Goal: Task Accomplishment & Management: Complete application form

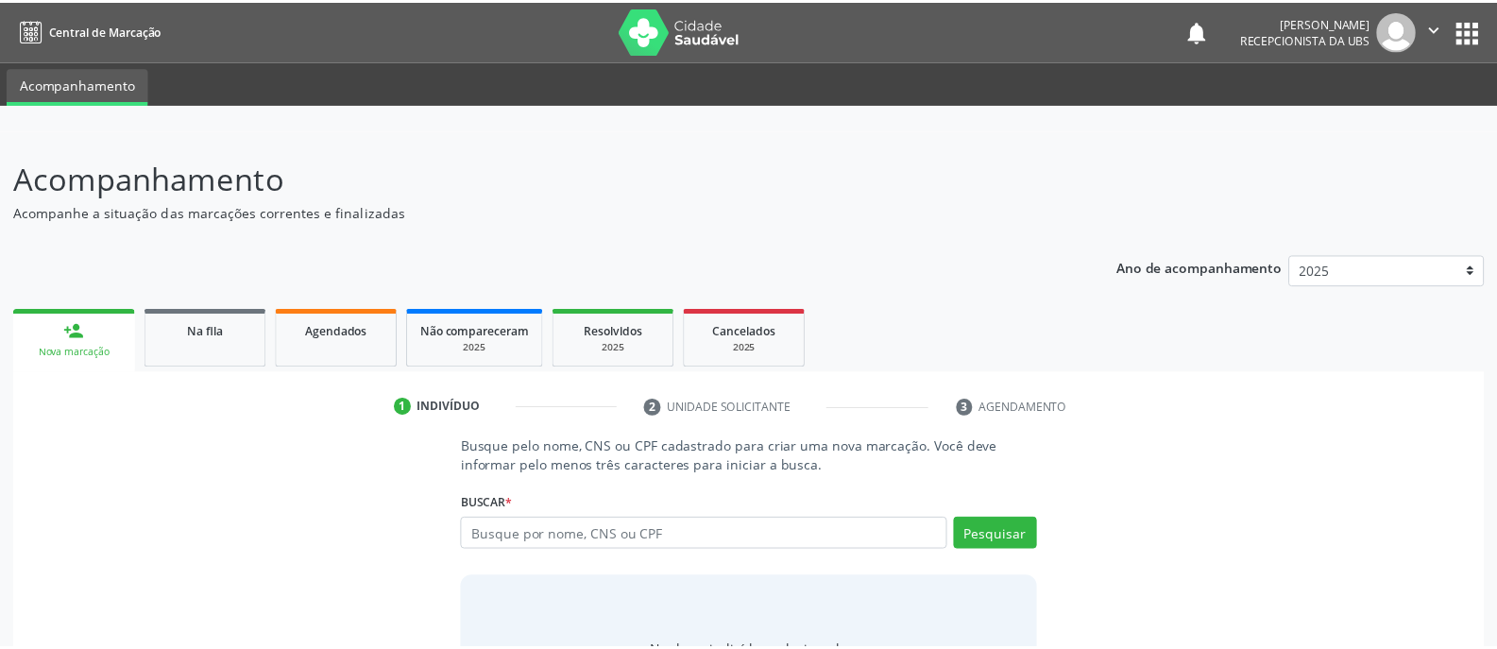
scroll to position [106, 0]
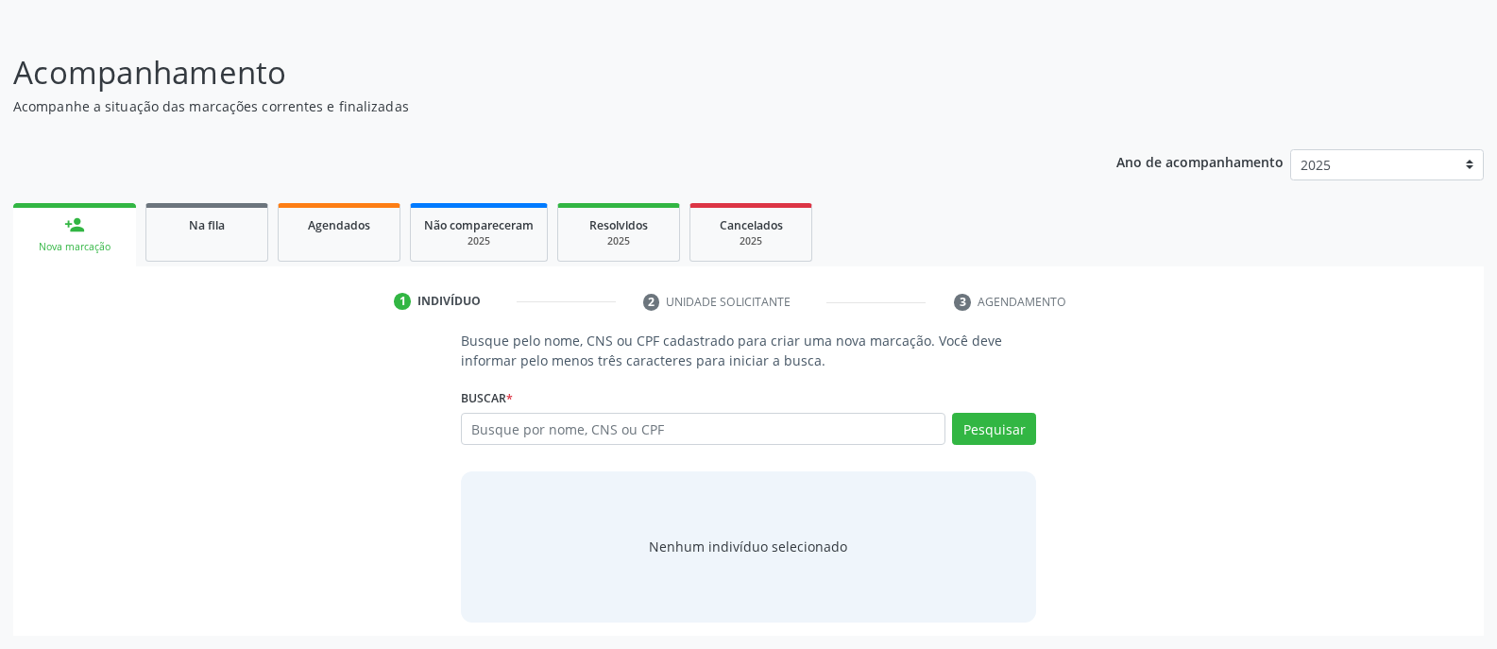
click at [55, 235] on link "person_add Nova marcação" at bounding box center [74, 234] width 123 height 63
click at [82, 237] on link "person_add Nova marcação" at bounding box center [74, 234] width 123 height 63
click at [203, 229] on span "Na fila" at bounding box center [207, 225] width 36 height 16
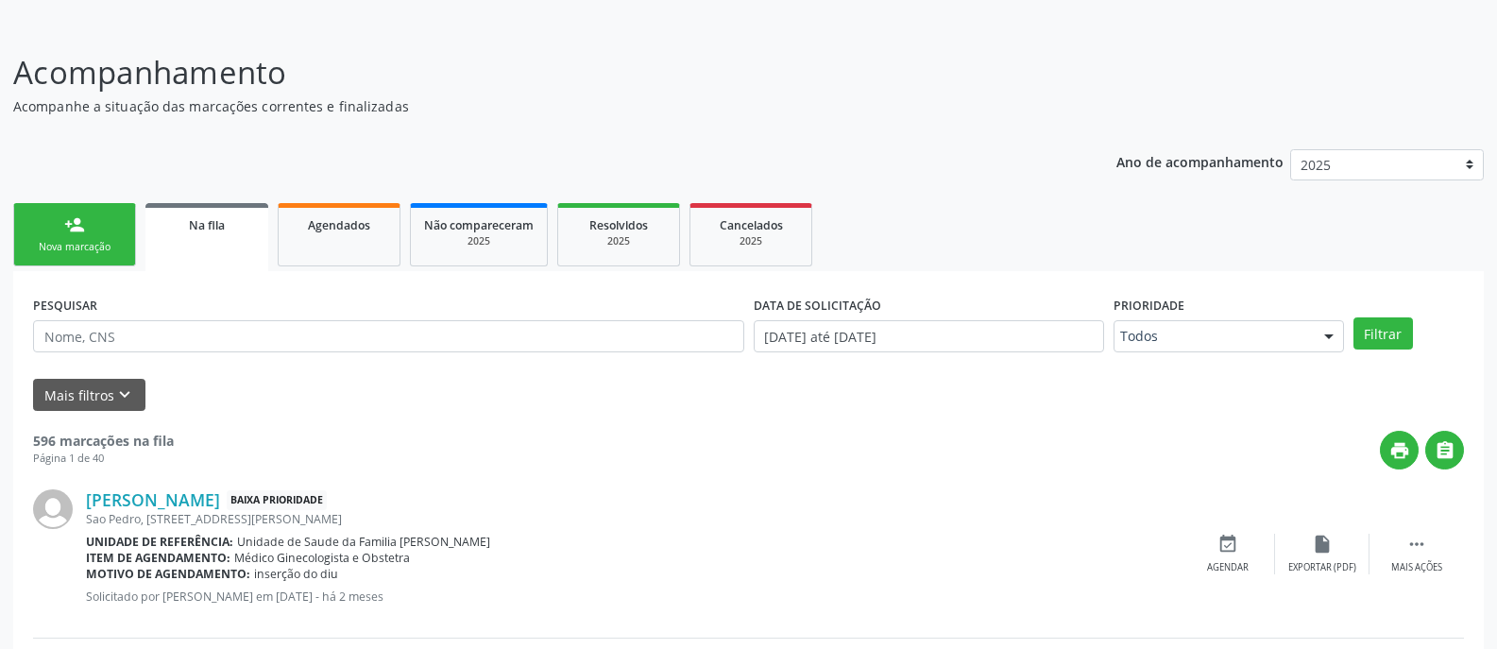
click at [85, 238] on link "person_add Nova marcação" at bounding box center [74, 234] width 123 height 63
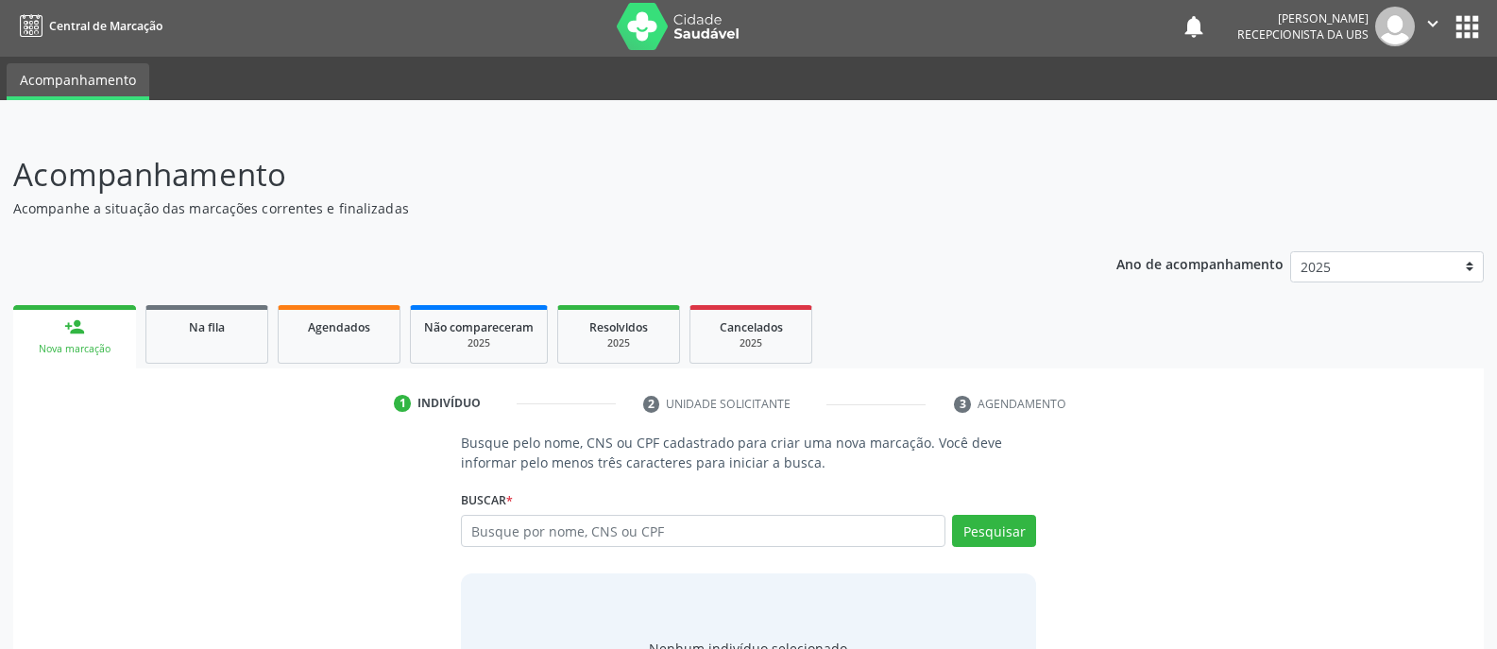
scroll to position [0, 0]
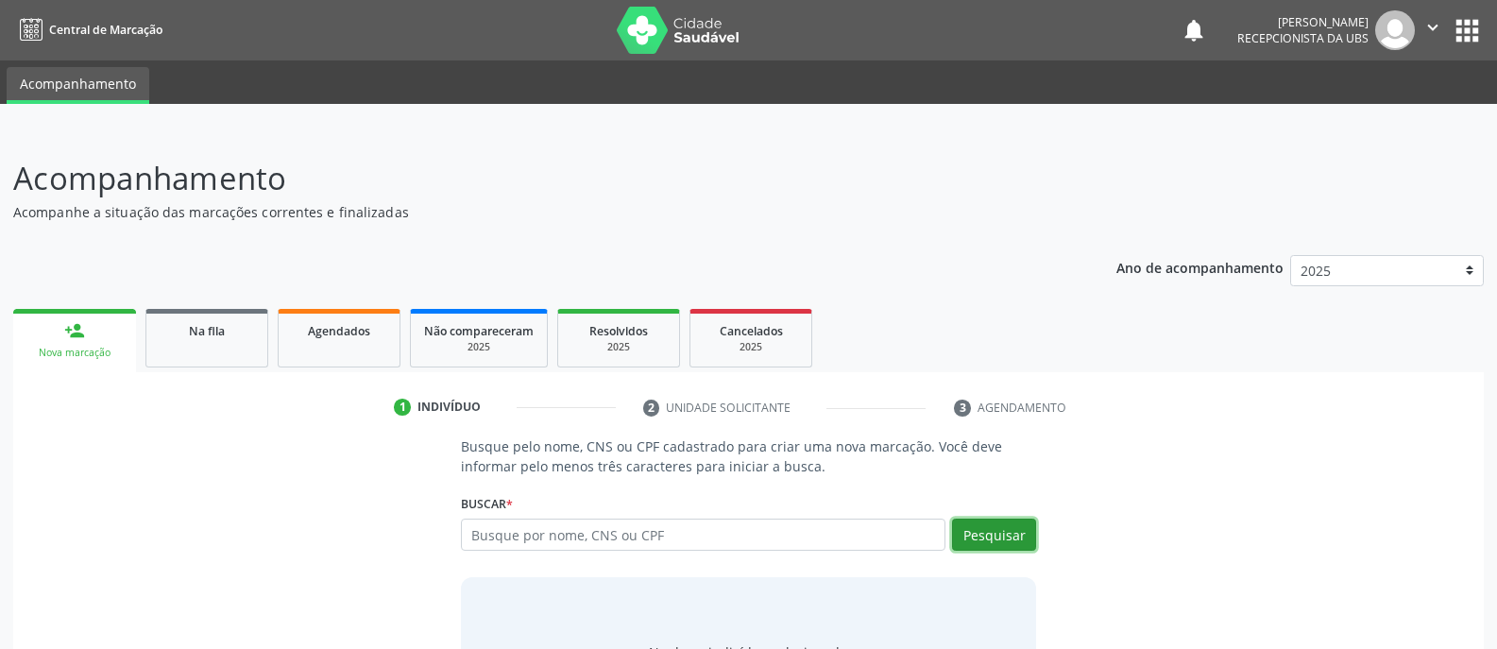
click at [993, 540] on button "Pesquisar" at bounding box center [994, 534] width 84 height 32
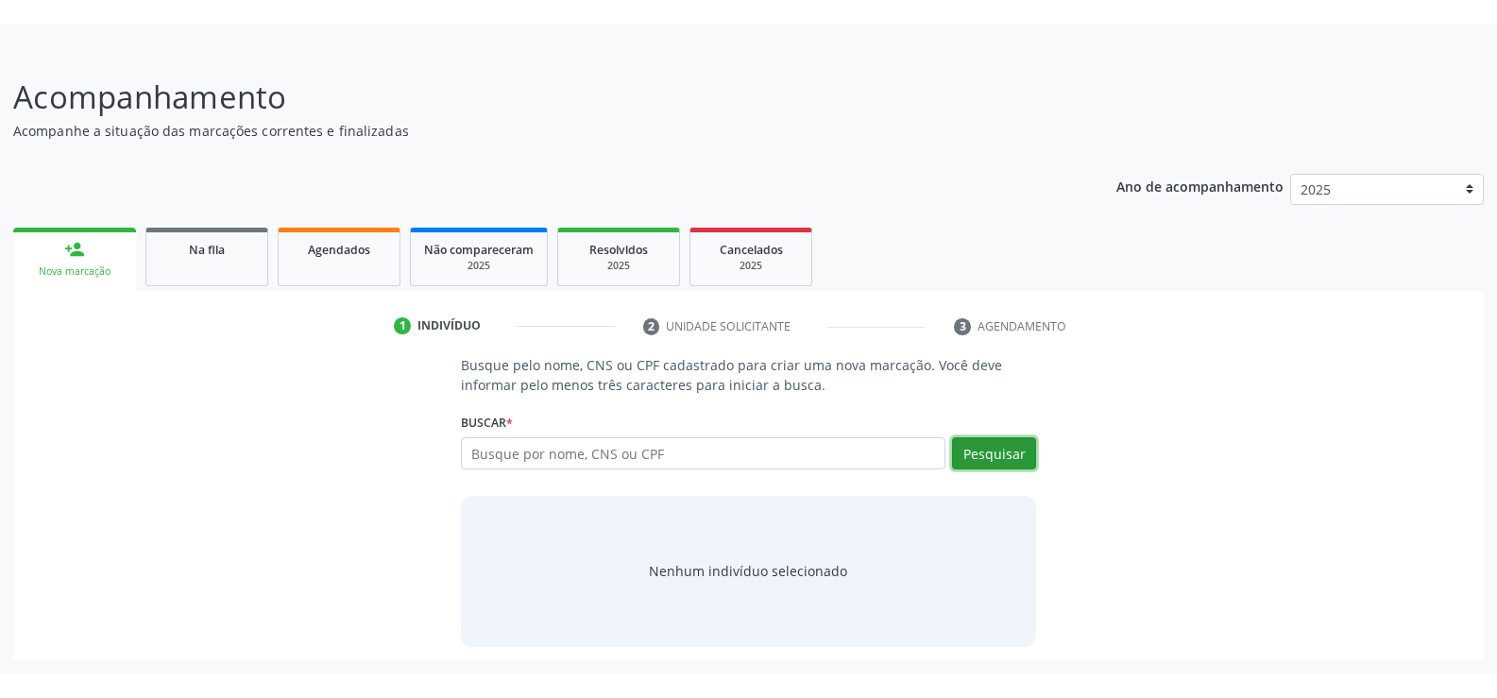
scroll to position [57, 0]
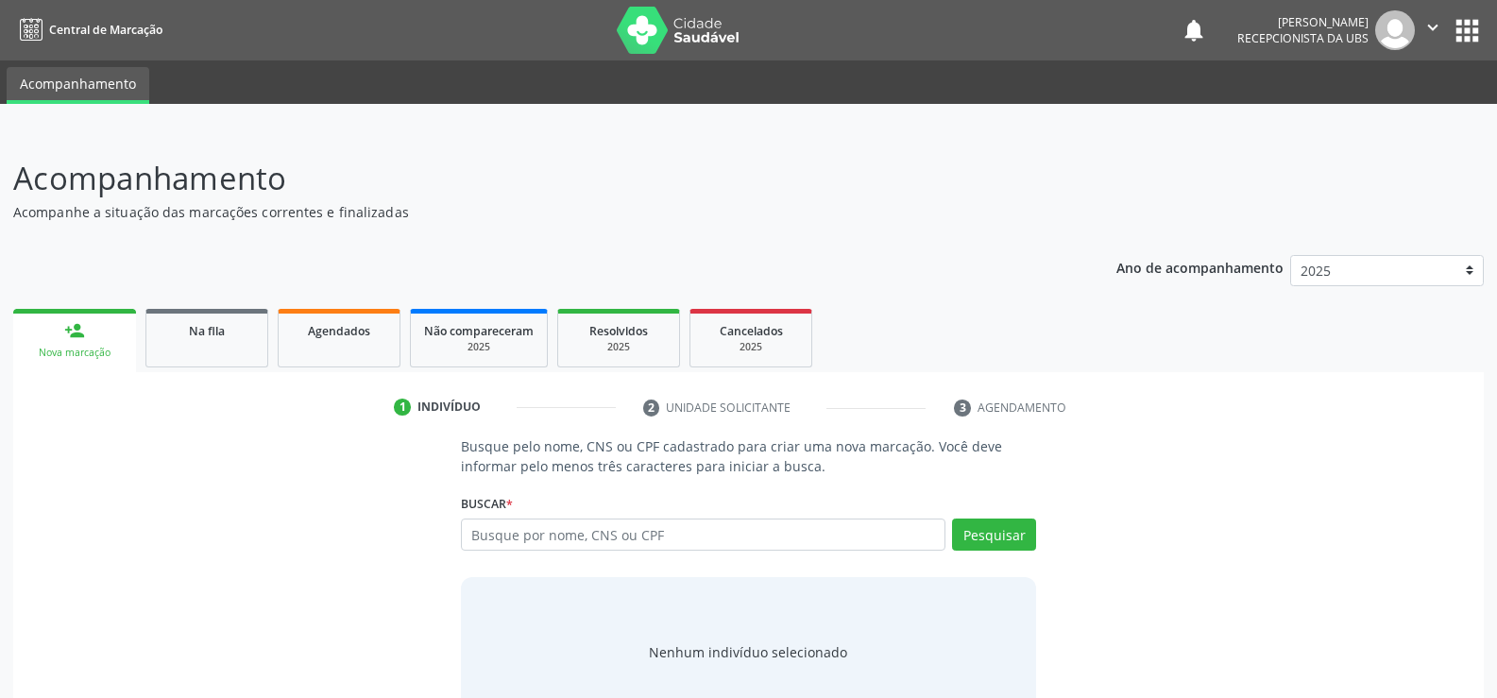
click at [800, 530] on input "text" at bounding box center [703, 534] width 484 height 32
click at [101, 332] on link "person_add Nova marcação" at bounding box center [74, 340] width 123 height 63
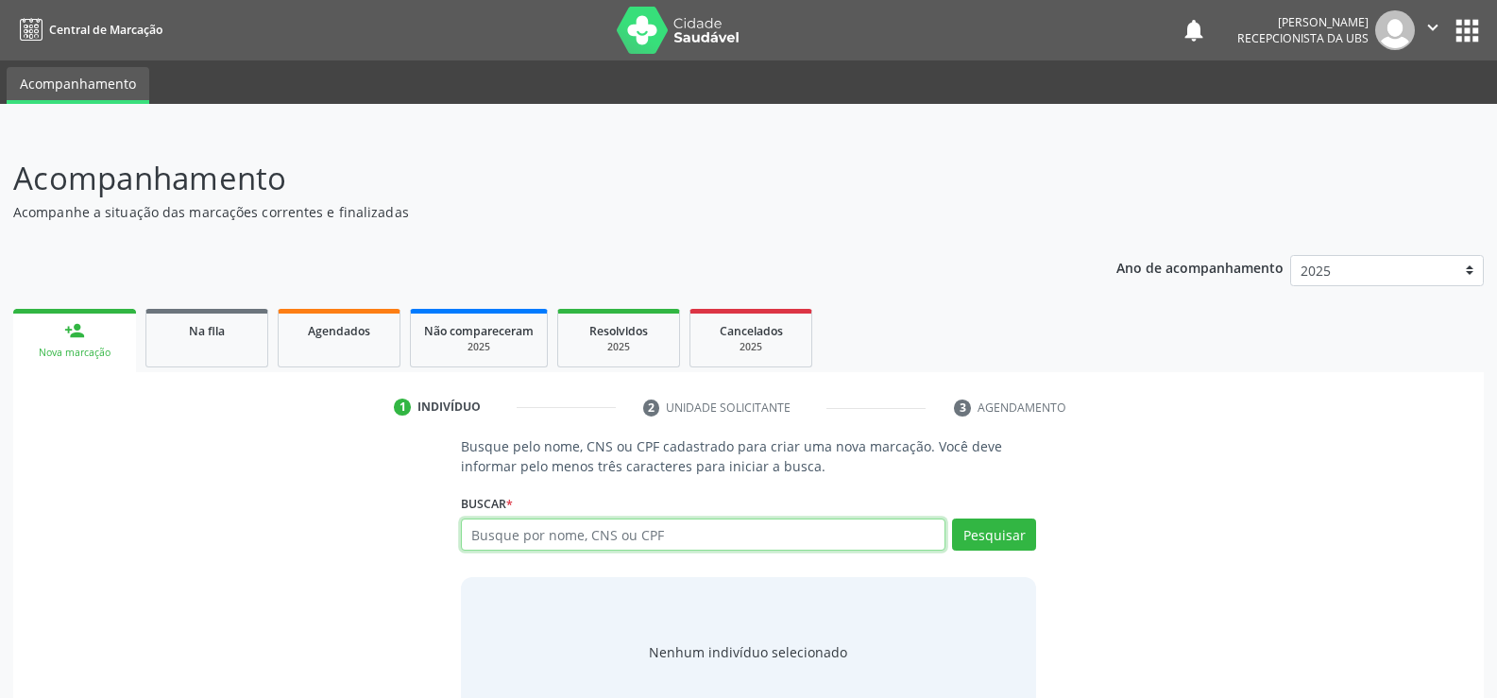
click at [739, 536] on input "text" at bounding box center [703, 534] width 484 height 32
type input "706407181298089"
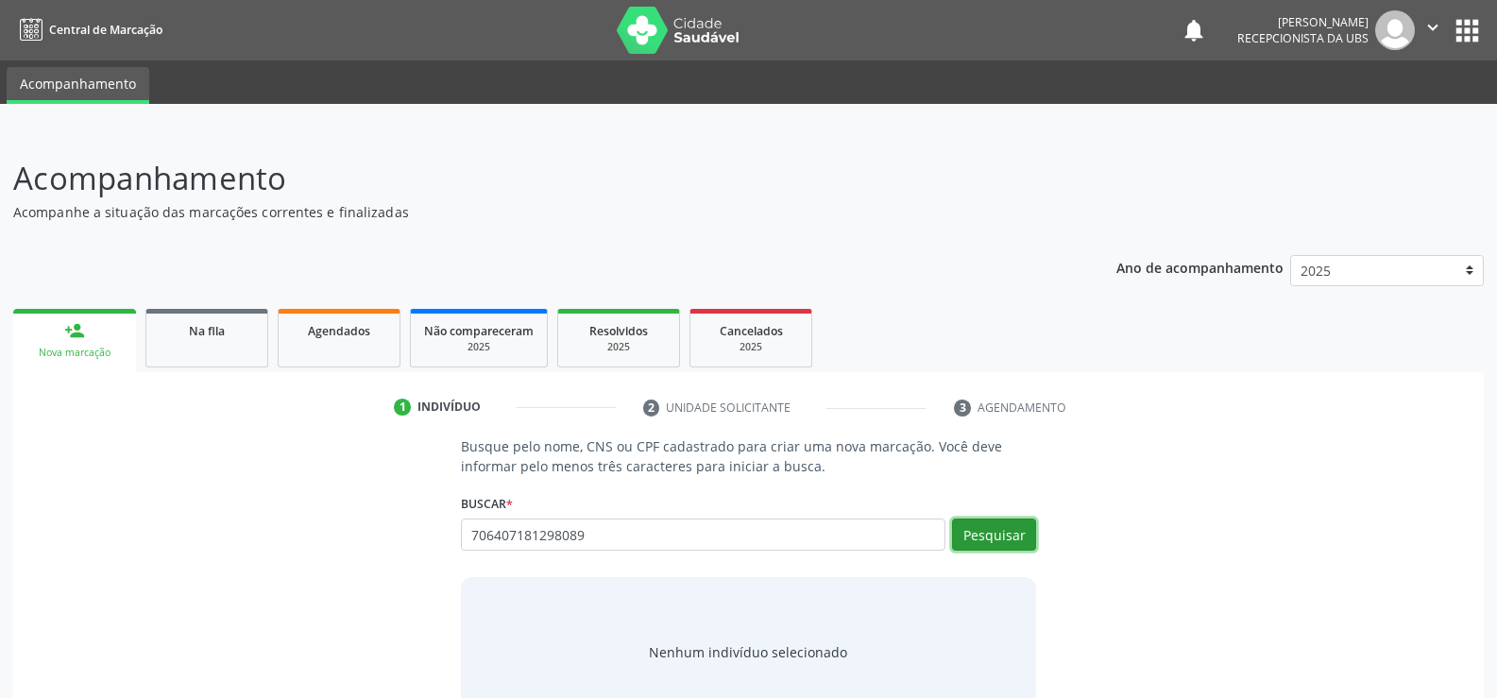
click at [1003, 531] on button "Pesquisar" at bounding box center [994, 534] width 84 height 32
type input "706407181298089"
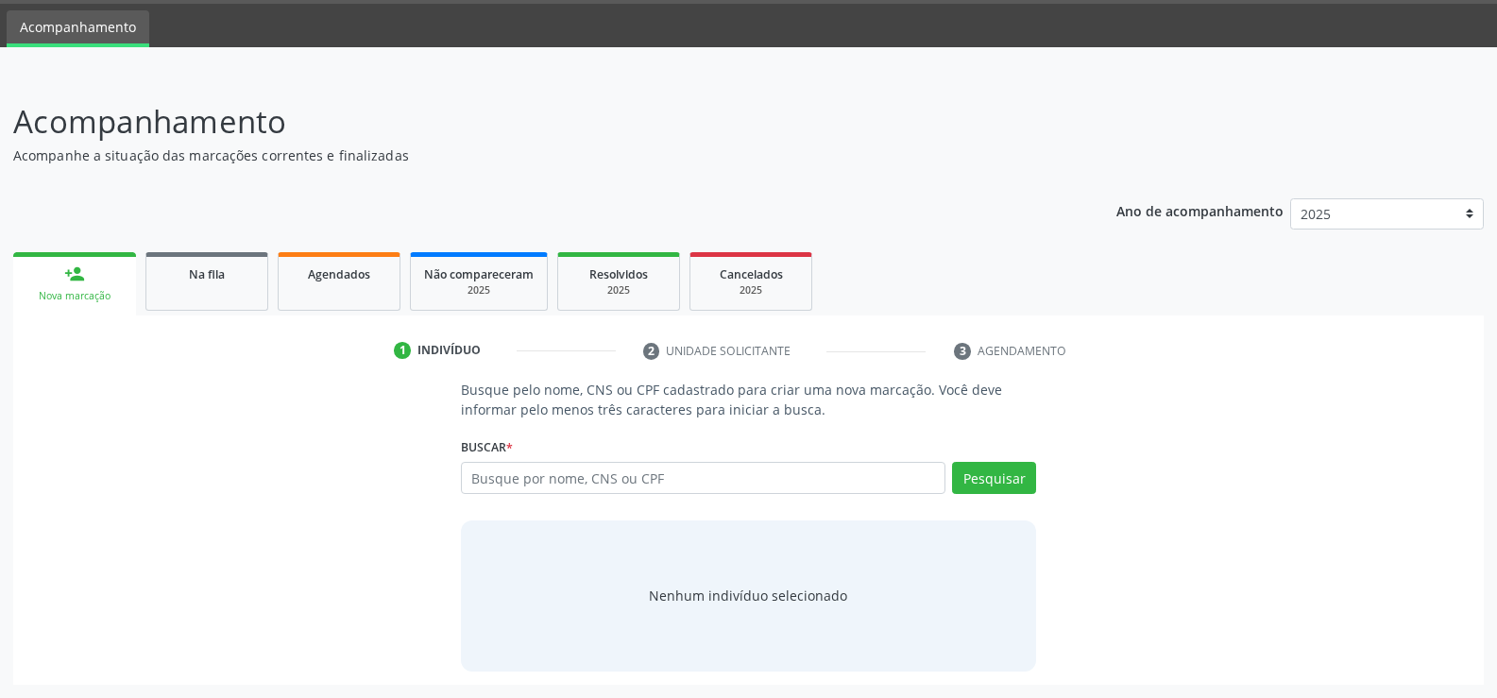
click at [62, 33] on link "Acompanhamento" at bounding box center [78, 28] width 143 height 37
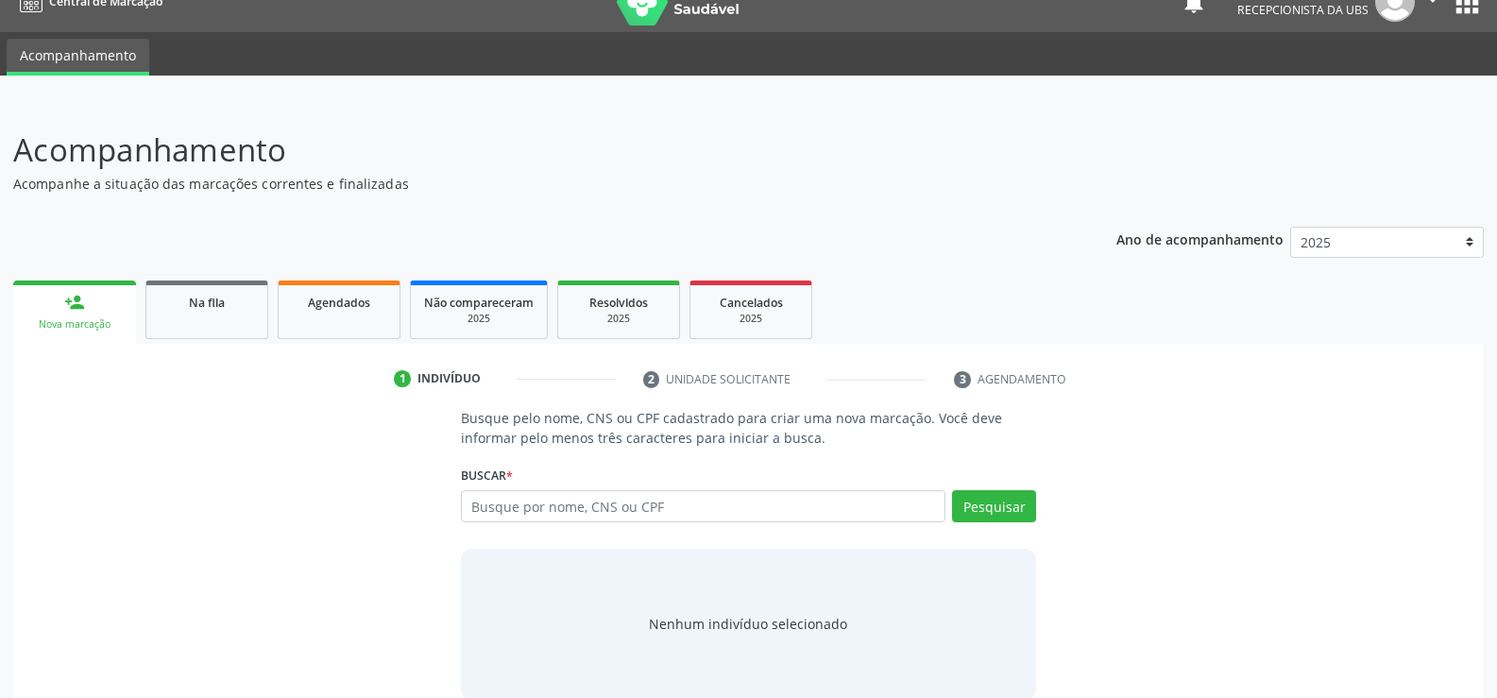
scroll to position [57, 0]
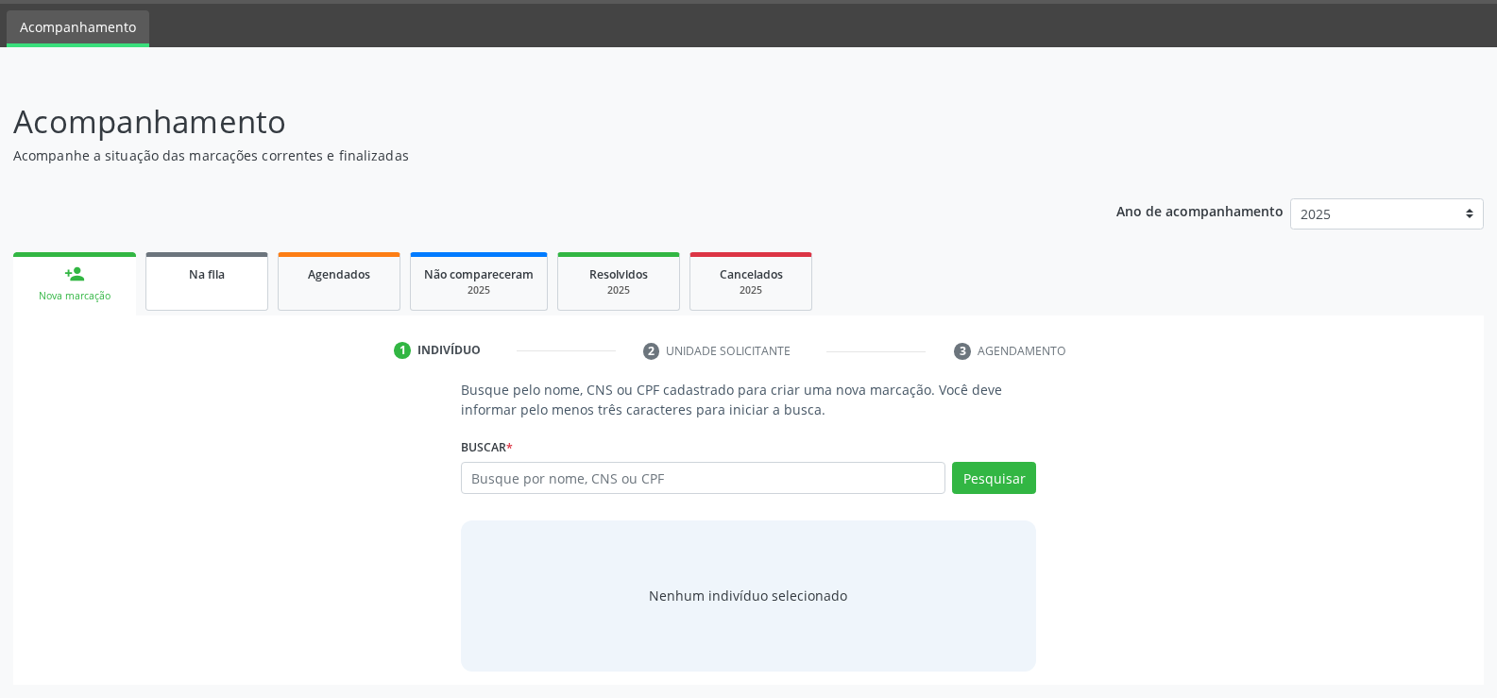
click at [227, 279] on div "Na fila" at bounding box center [207, 273] width 94 height 20
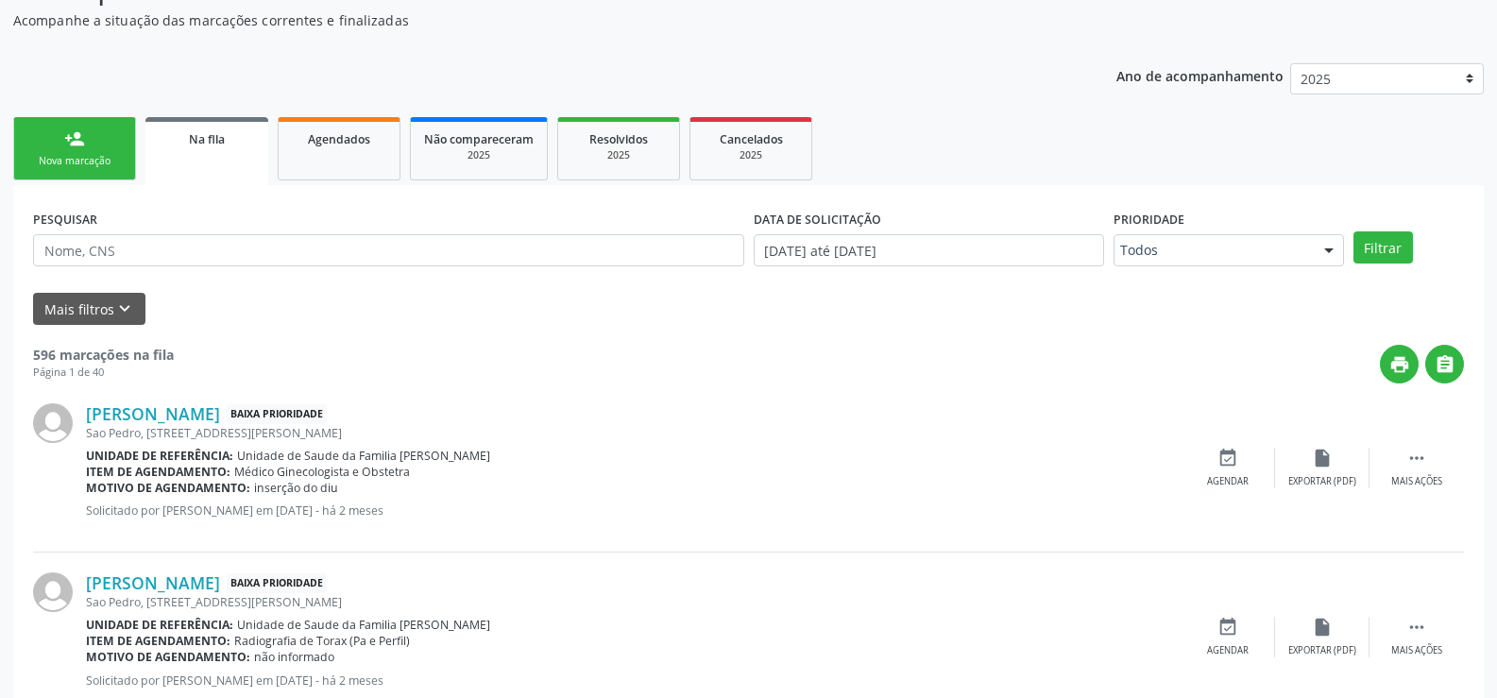
scroll to position [189, 0]
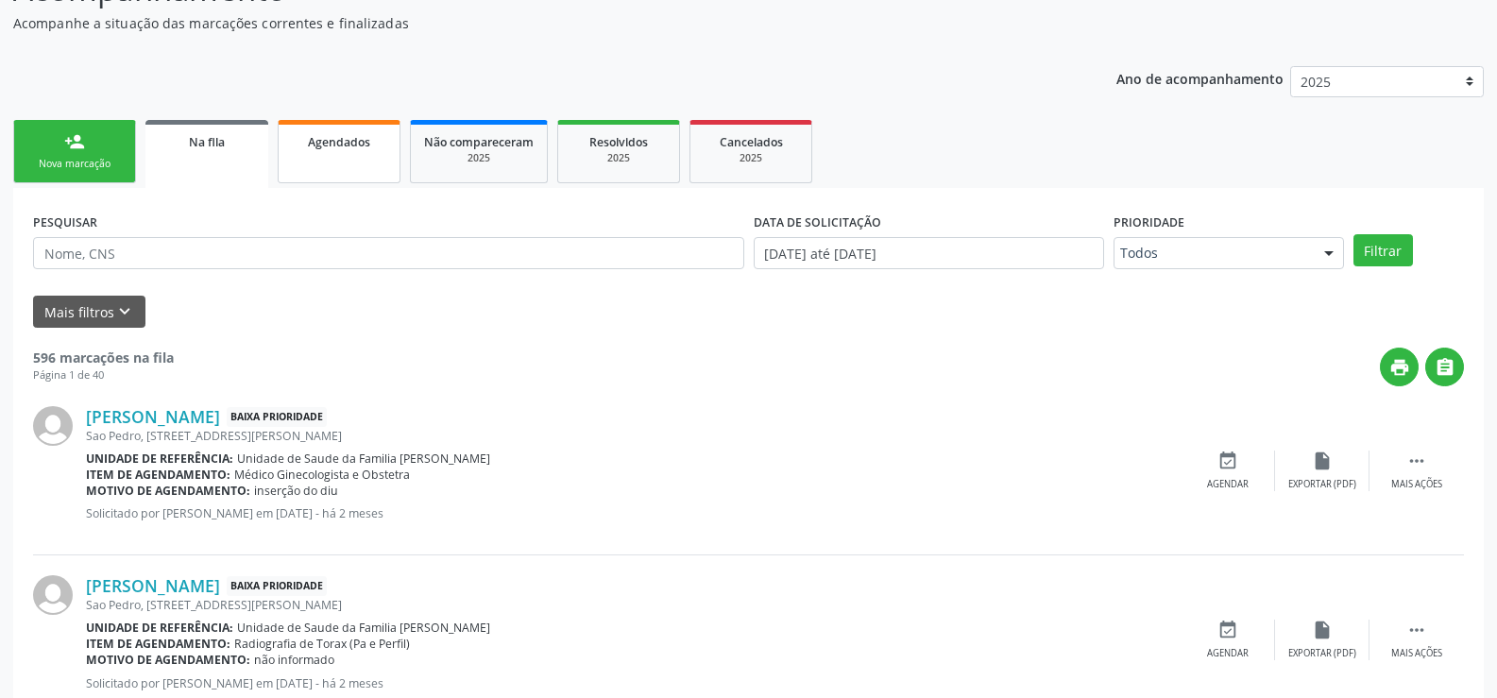
click at [355, 163] on link "Agendados" at bounding box center [339, 151] width 123 height 63
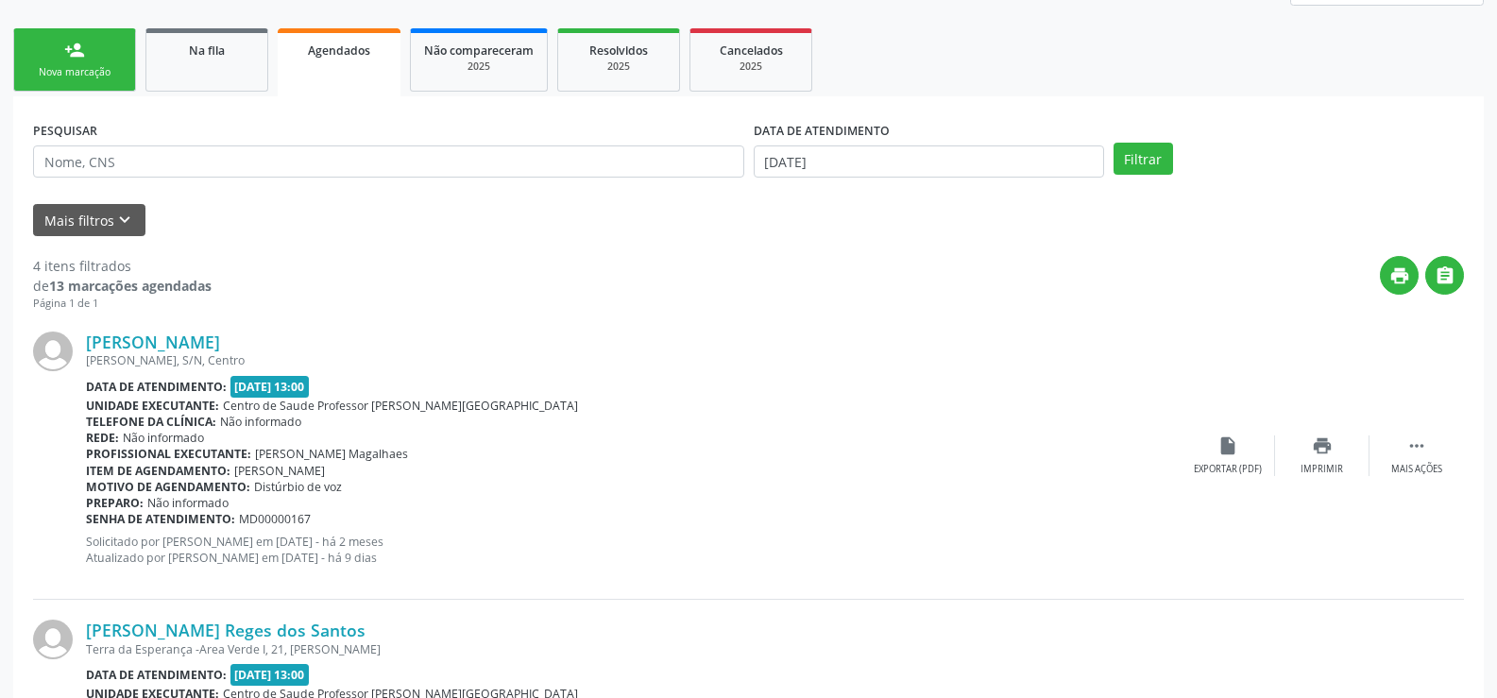
scroll to position [283, 0]
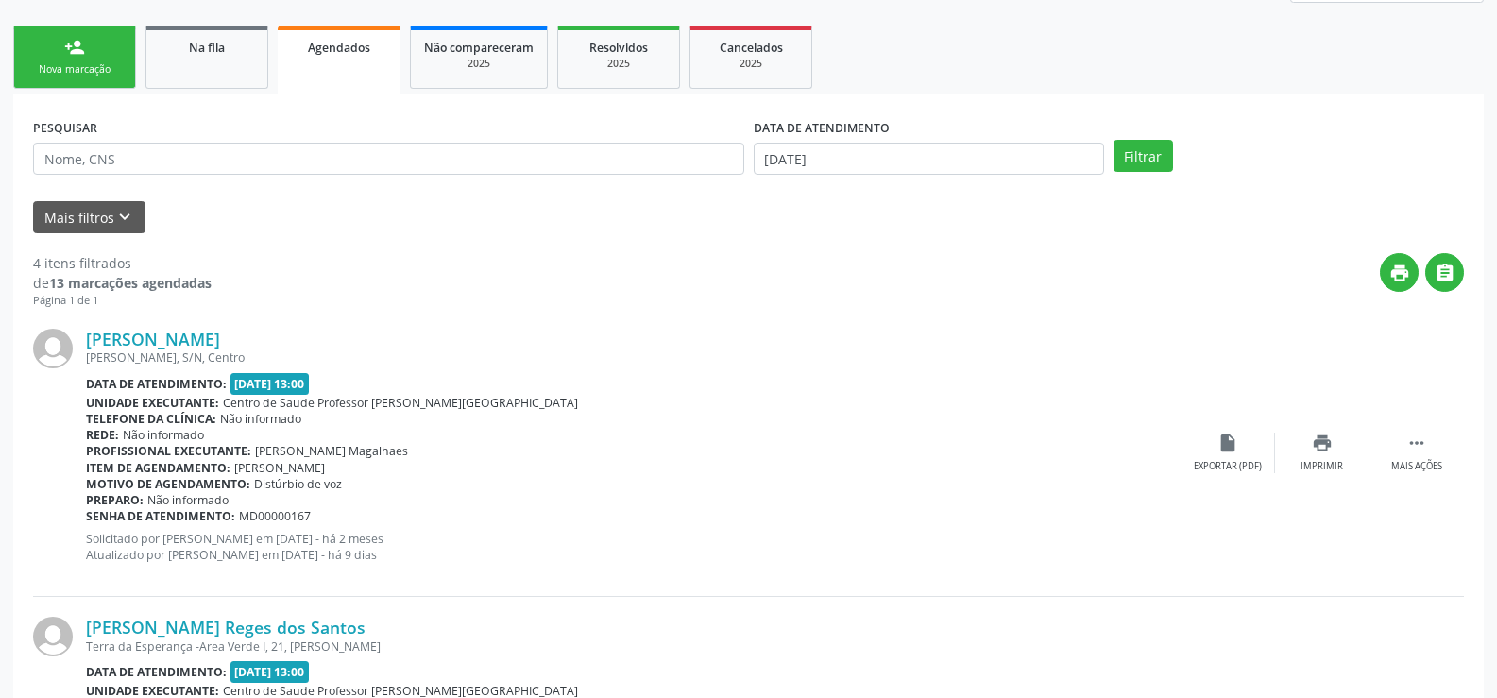
click at [81, 53] on div "person_add" at bounding box center [74, 47] width 21 height 21
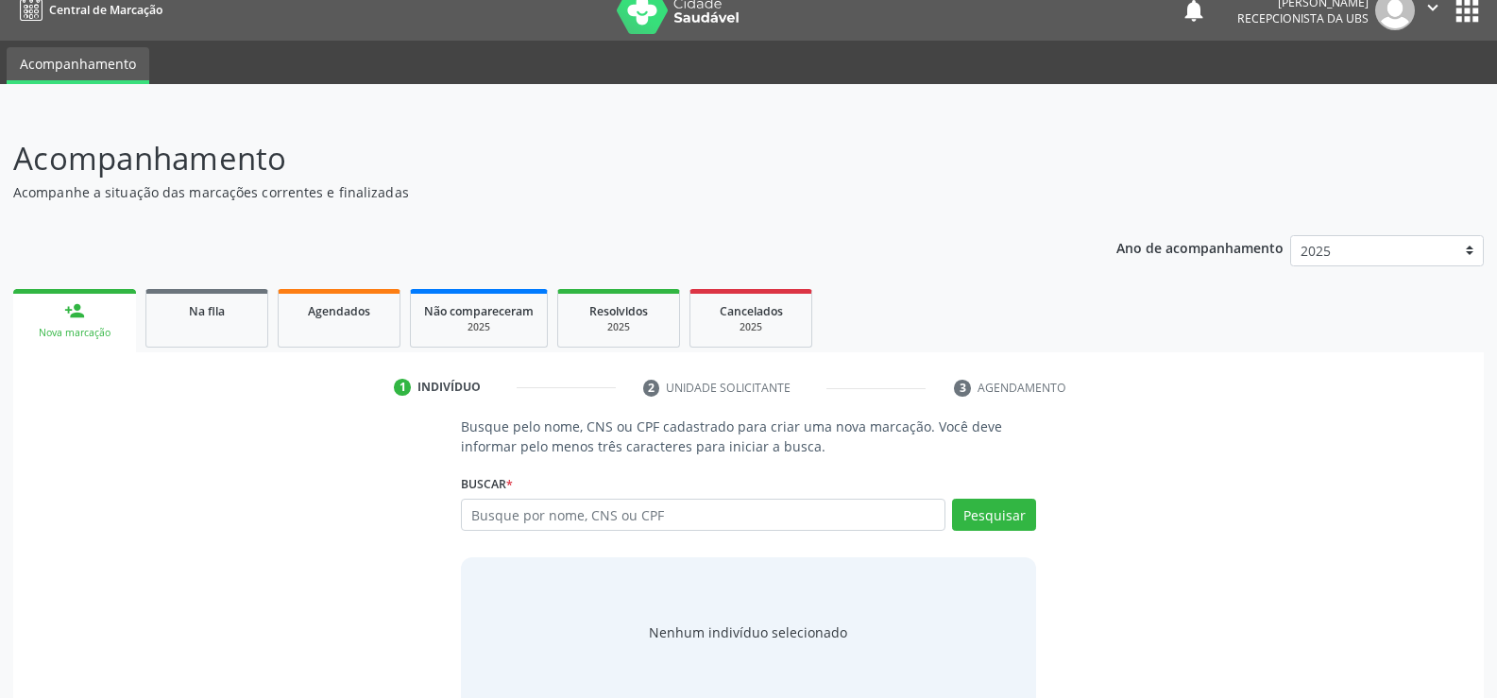
scroll to position [0, 0]
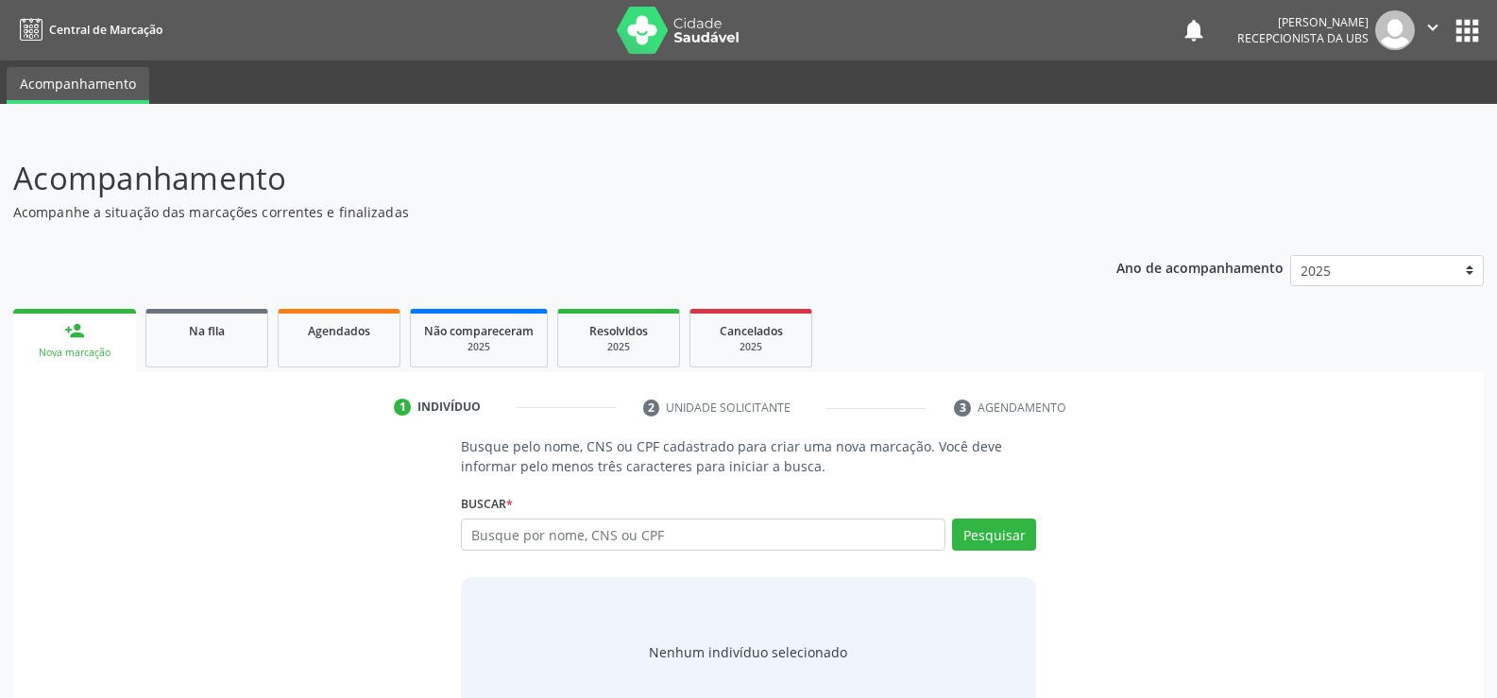
click at [103, 341] on link "person_add Nova marcação" at bounding box center [74, 340] width 123 height 63
click at [237, 339] on div "Na fila" at bounding box center [207, 330] width 94 height 20
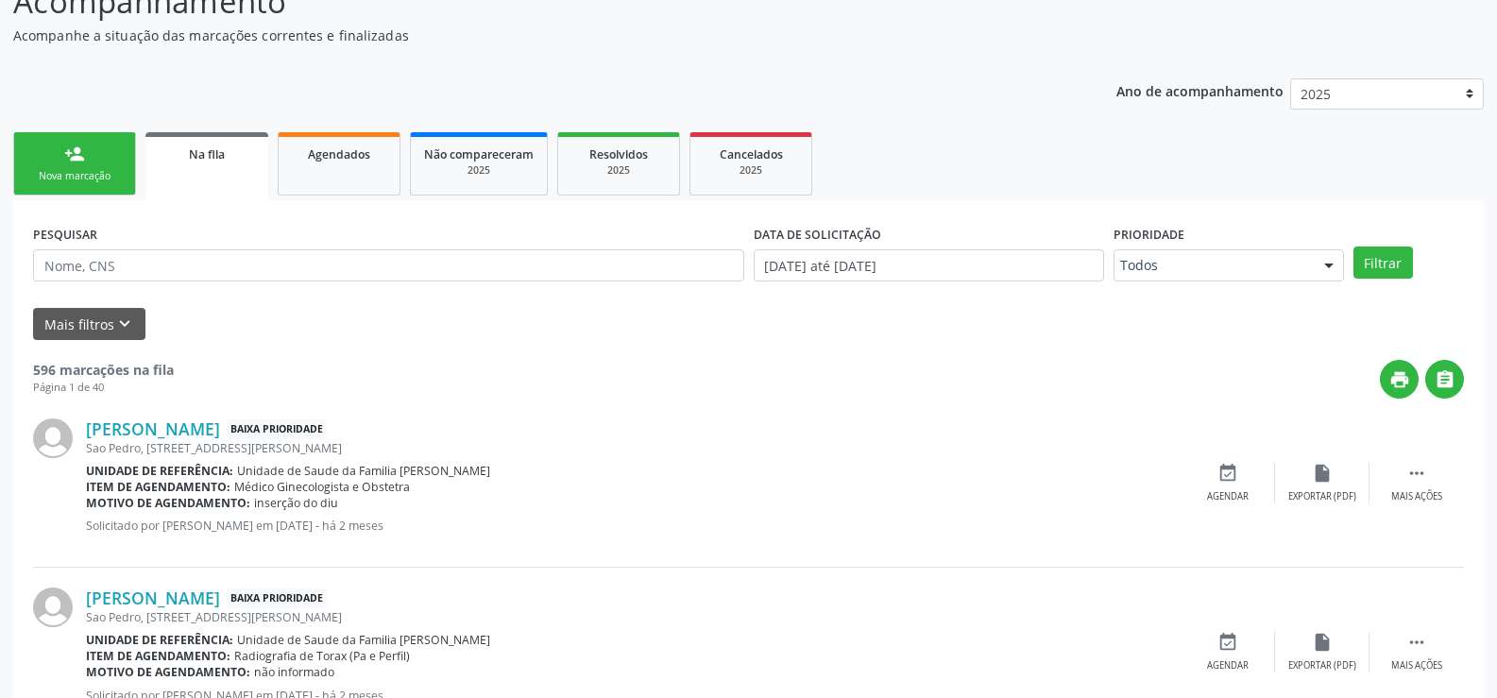
scroll to position [189, 0]
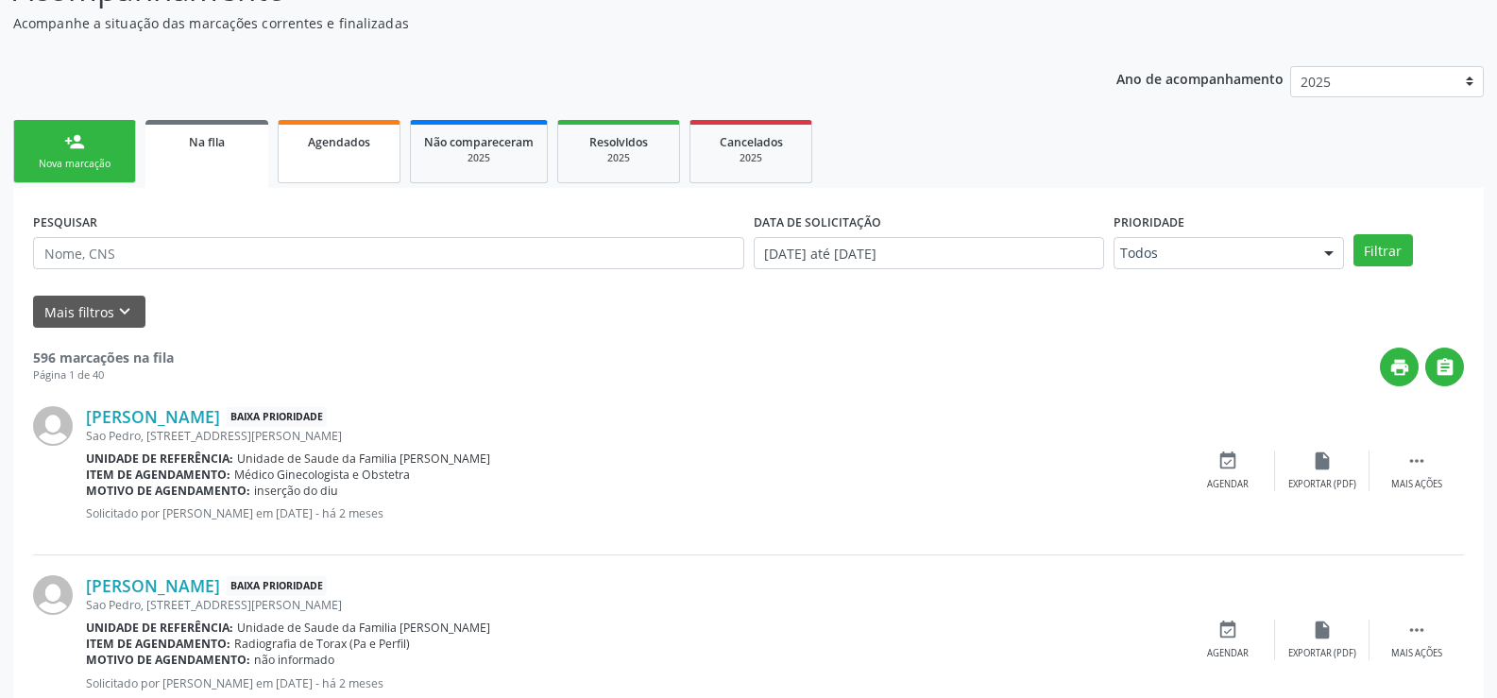
click at [366, 150] on div "Agendados" at bounding box center [339, 141] width 94 height 20
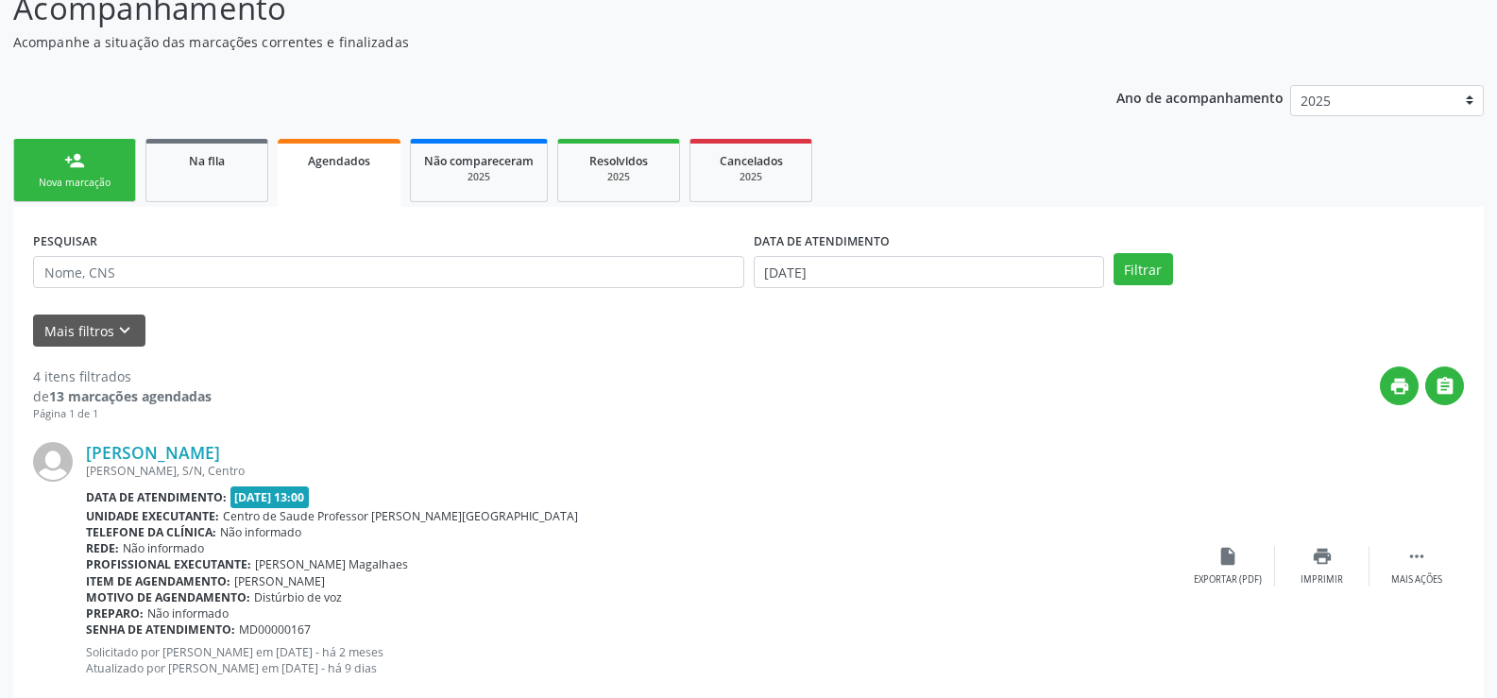
scroll to position [42, 0]
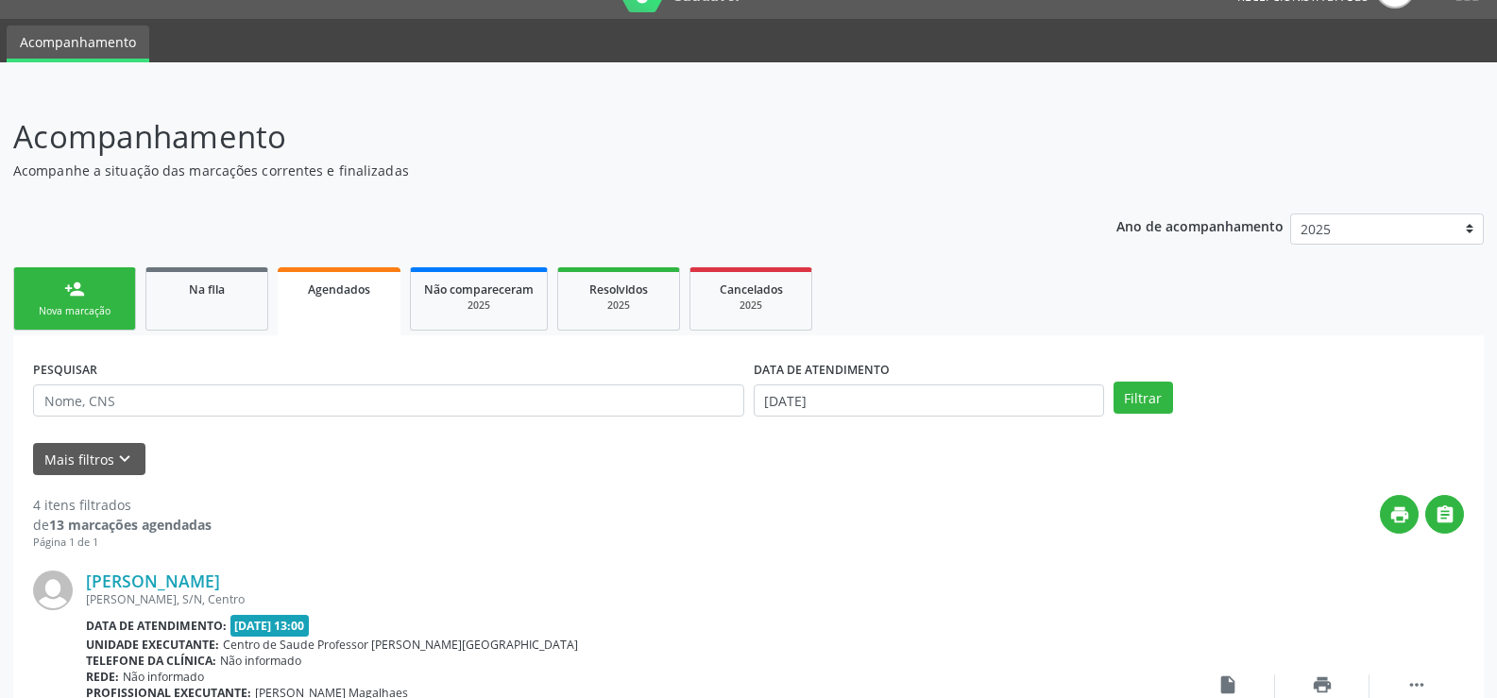
click at [70, 300] on link "person_add Nova marcação" at bounding box center [74, 298] width 123 height 63
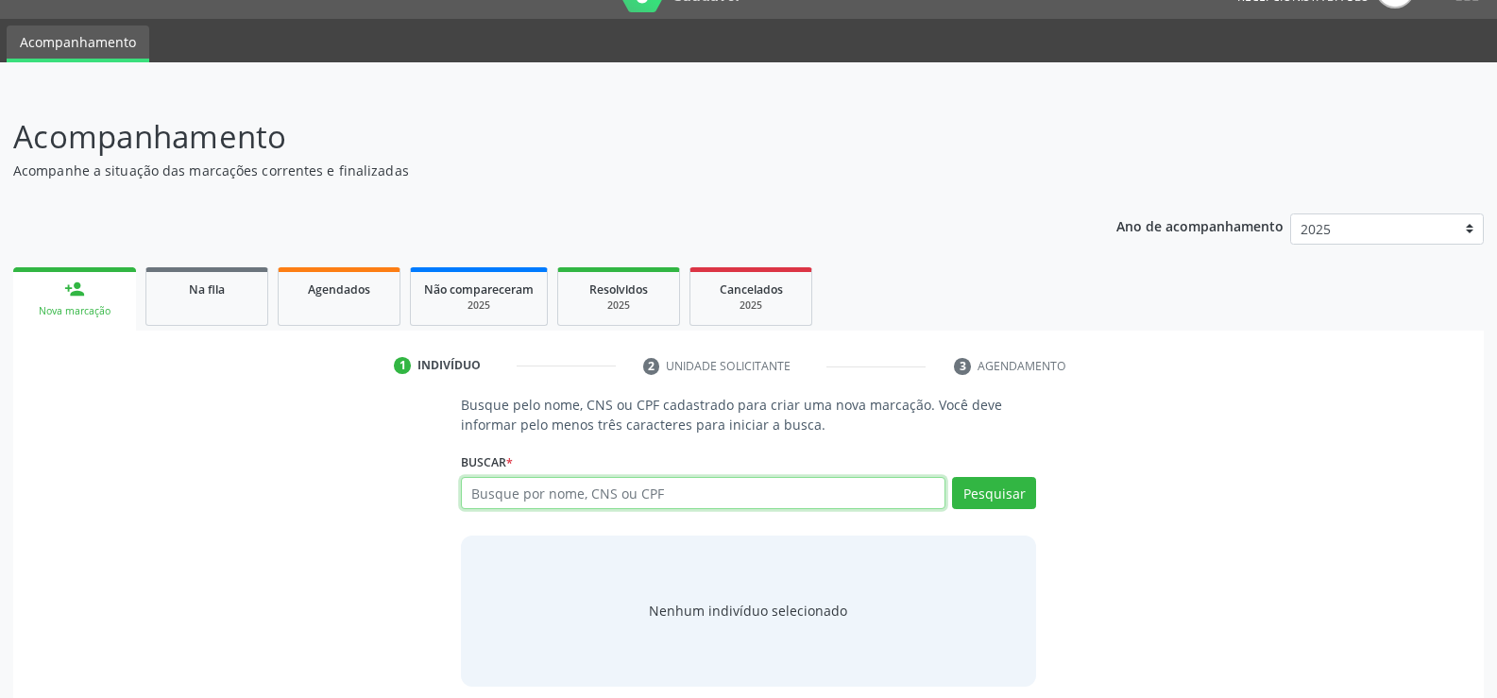
click at [722, 497] on input "text" at bounding box center [703, 493] width 484 height 32
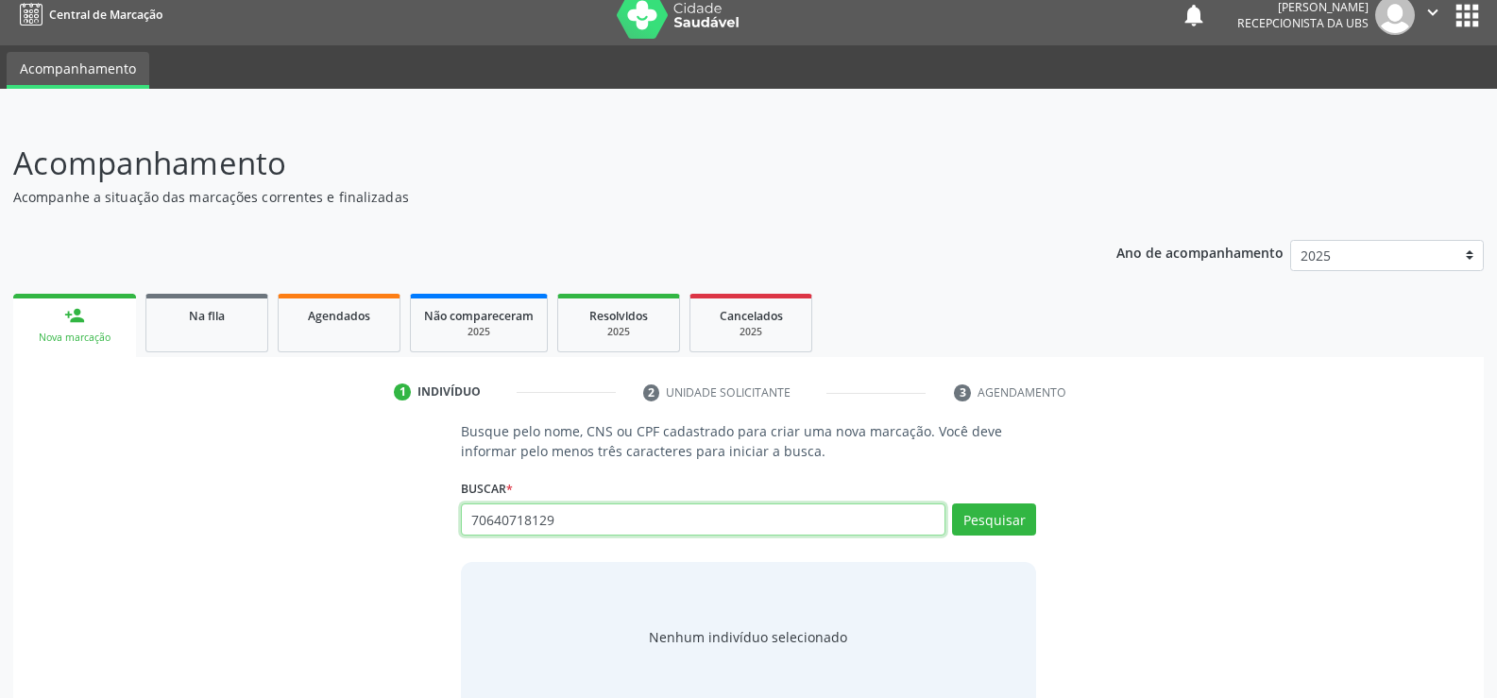
scroll to position [0, 0]
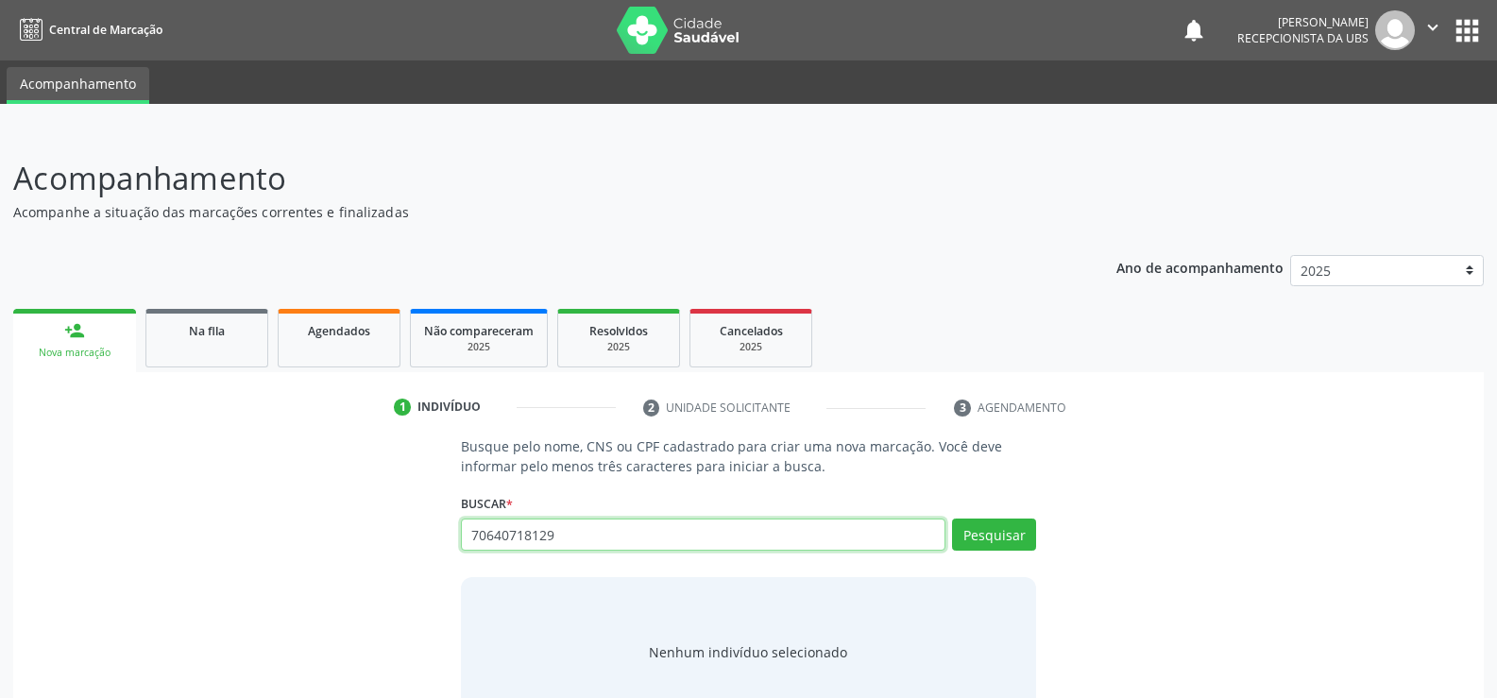
type input "70640718129"
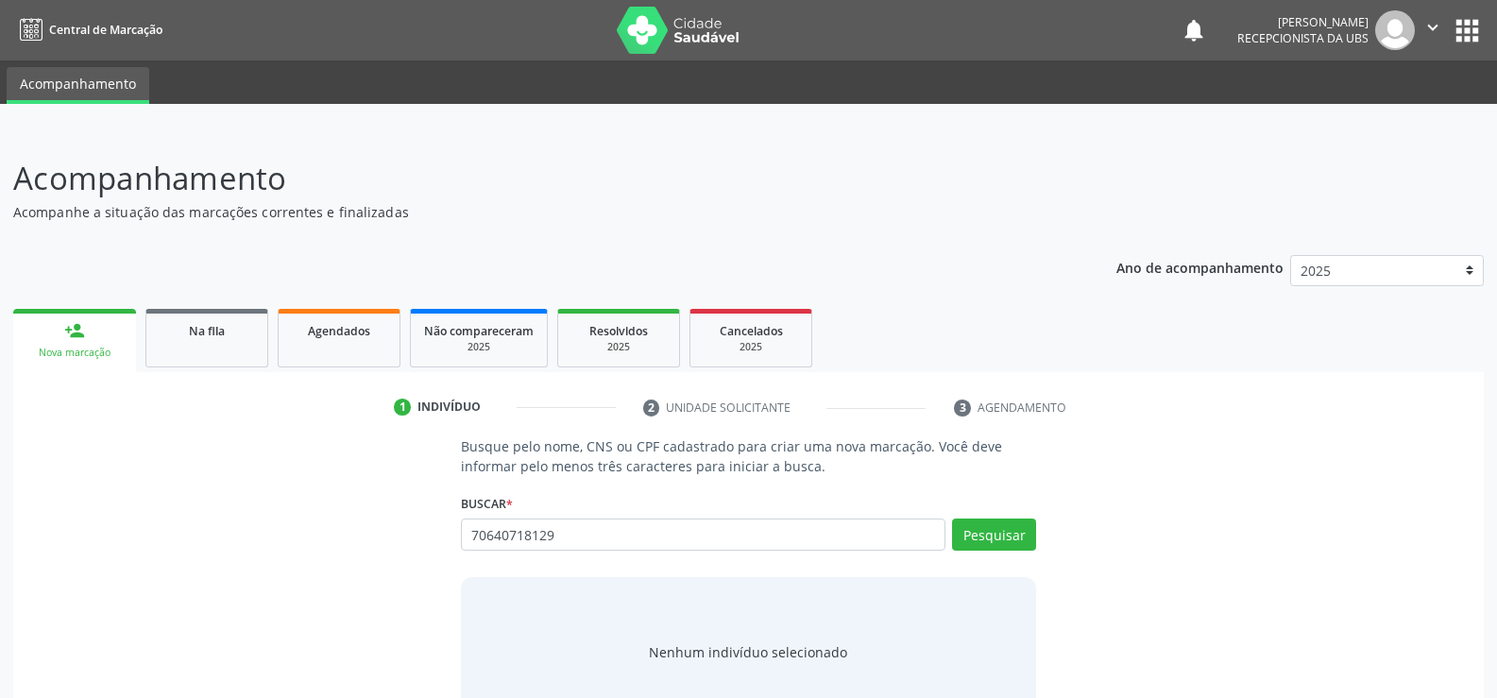
click at [1467, 36] on button "apps" at bounding box center [1467, 30] width 33 height 33
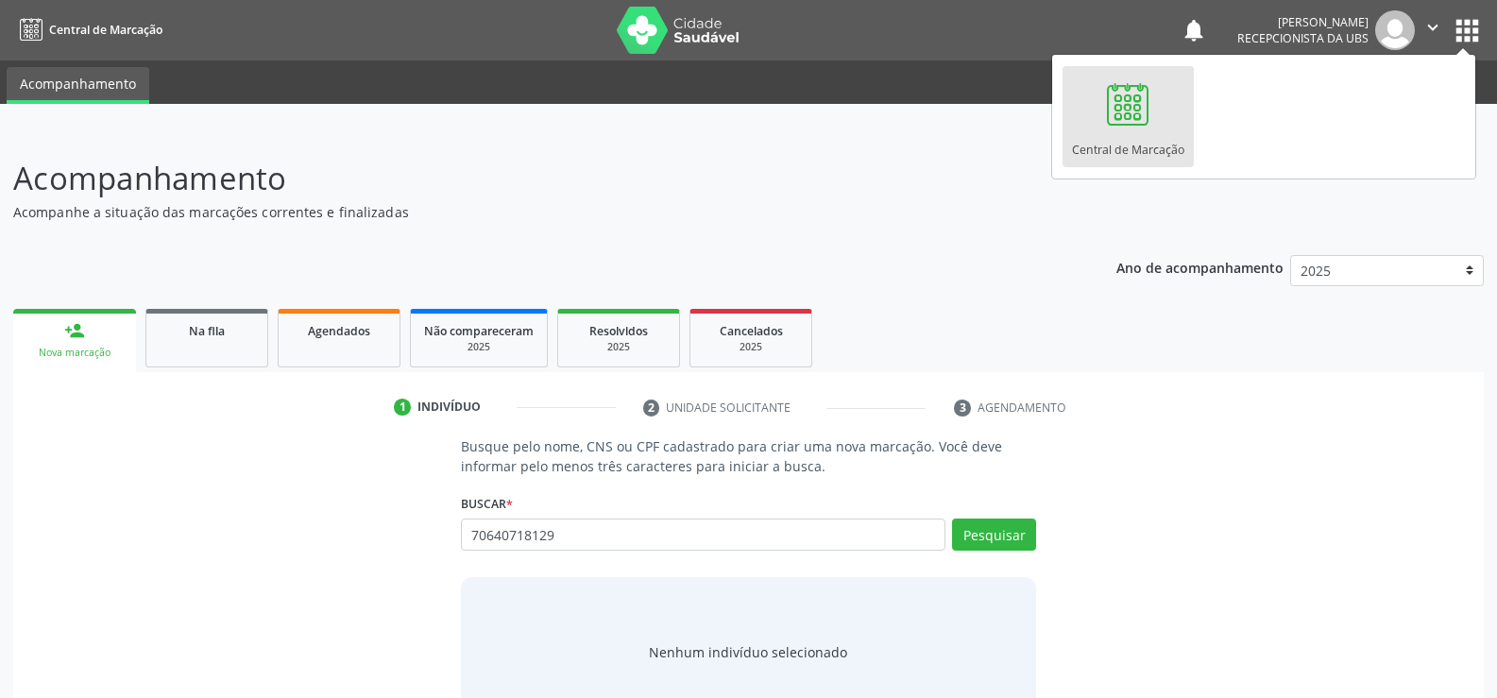
click at [1131, 114] on div at bounding box center [1127, 104] width 57 height 57
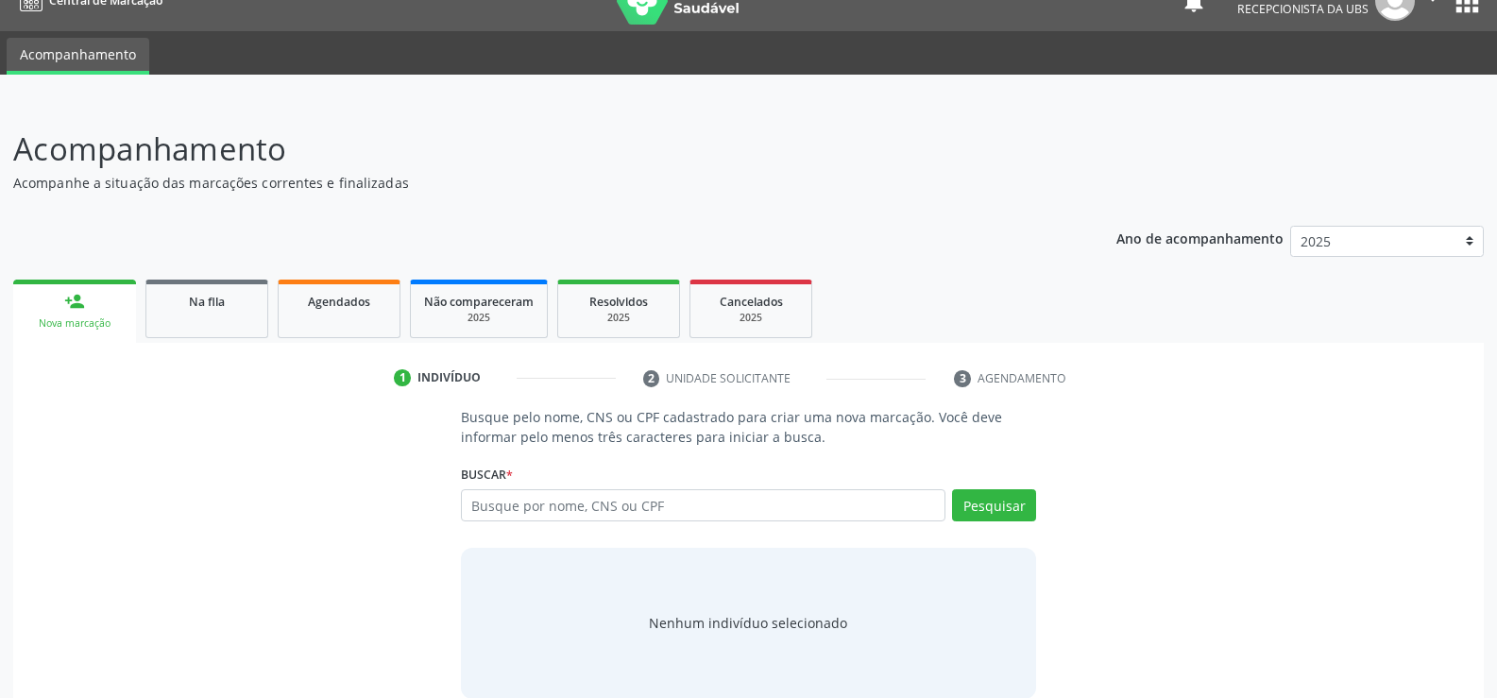
scroll to position [57, 0]
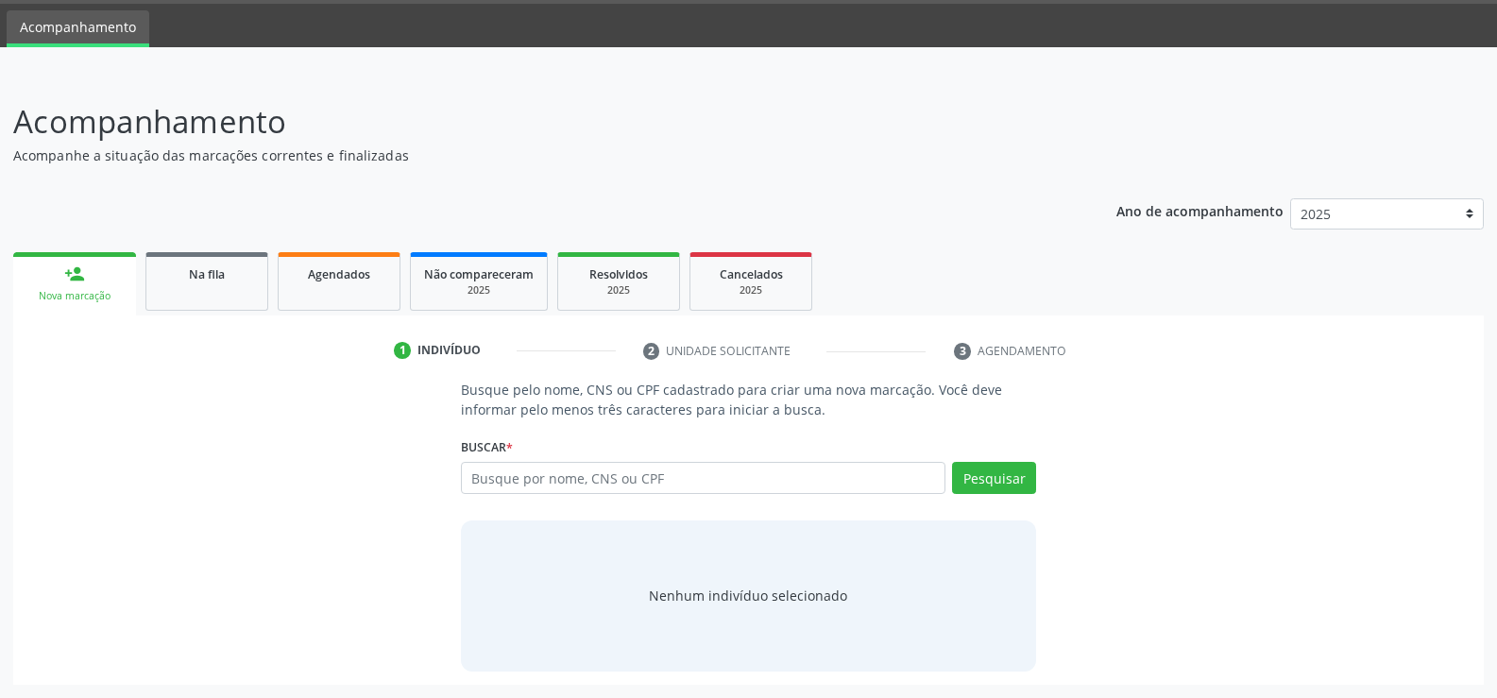
click at [73, 289] on div "Nova marcação" at bounding box center [74, 296] width 96 height 14
click at [758, 479] on input "text" at bounding box center [703, 478] width 484 height 32
type input "706407181298089"
click at [995, 480] on button "Pesquisar" at bounding box center [994, 478] width 84 height 32
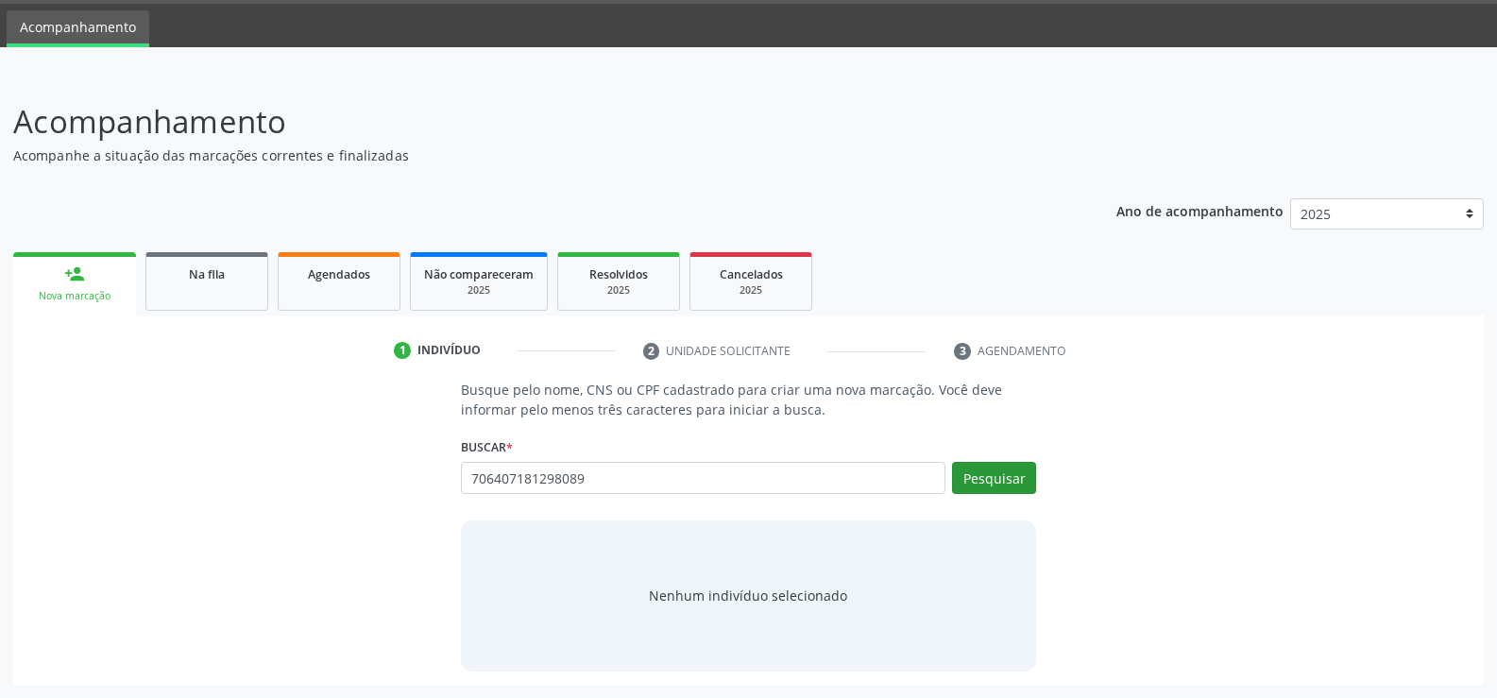
type input "706407181298089"
click at [1024, 482] on div "706407181298089 Busque por nome, CNS ou CPF Alexandre Nicolau dos Santos CPF: 0…" at bounding box center [748, 484] width 575 height 45
click at [1019, 481] on button "Pesquisar" at bounding box center [994, 478] width 84 height 32
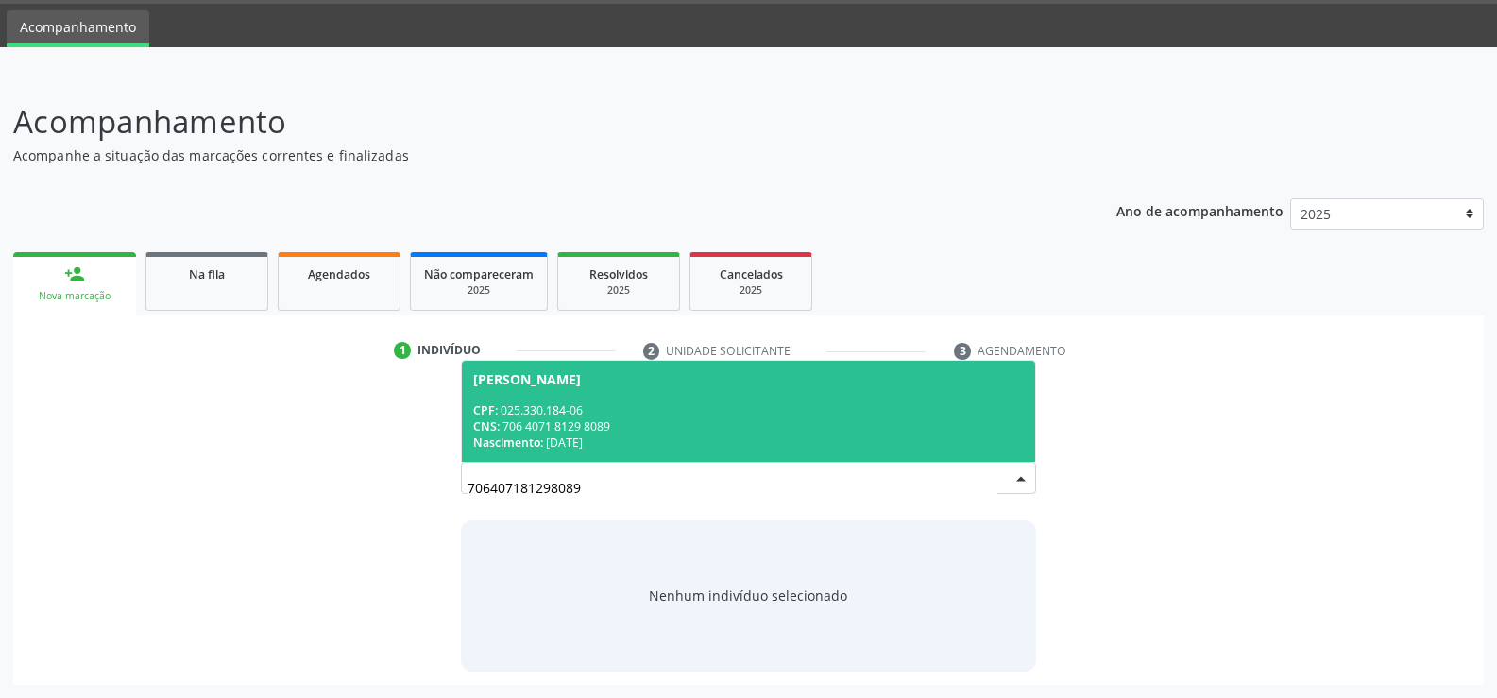
click at [659, 413] on div "CPF: 025.330.184-06" at bounding box center [748, 410] width 551 height 16
click at [659, 413] on p "Busque pelo nome, CNS ou CPF cadastrado para criar uma nova marcação. Você deve…" at bounding box center [748, 400] width 575 height 40
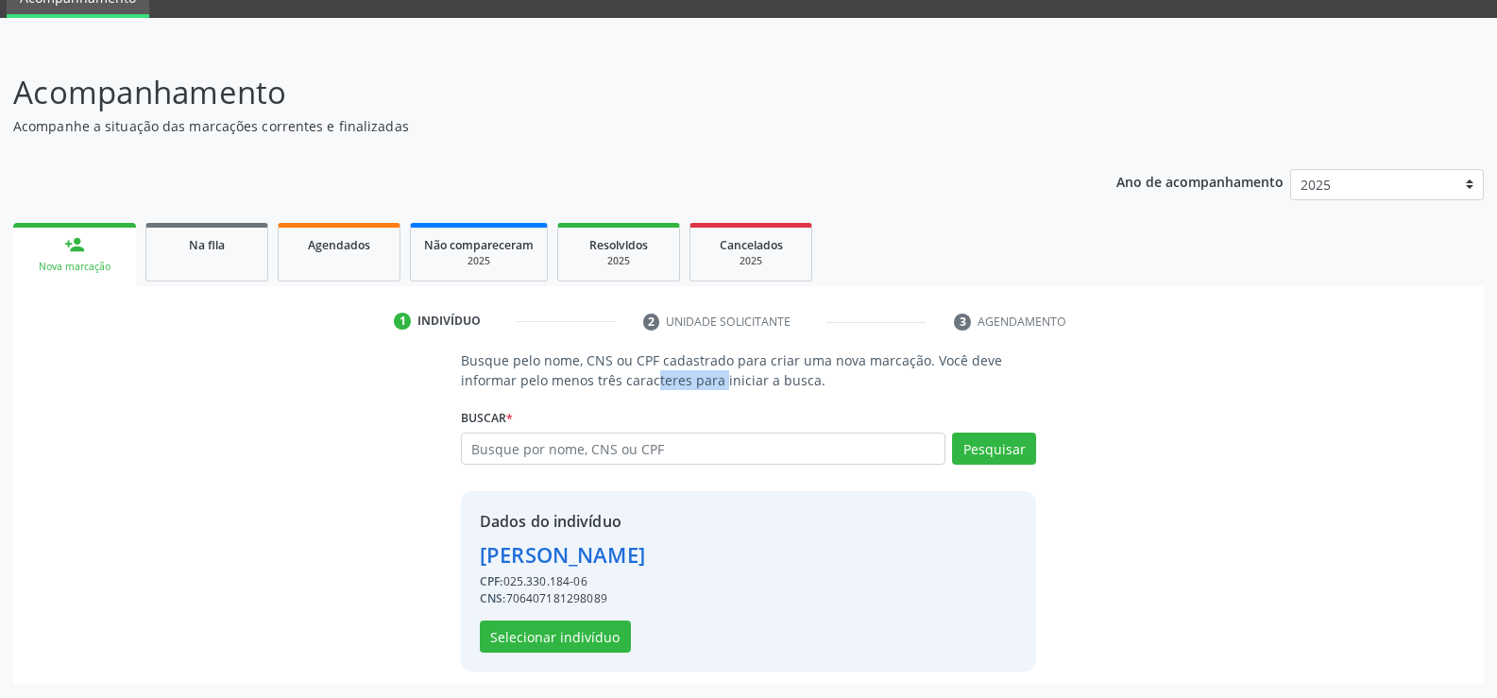
scroll to position [0, 0]
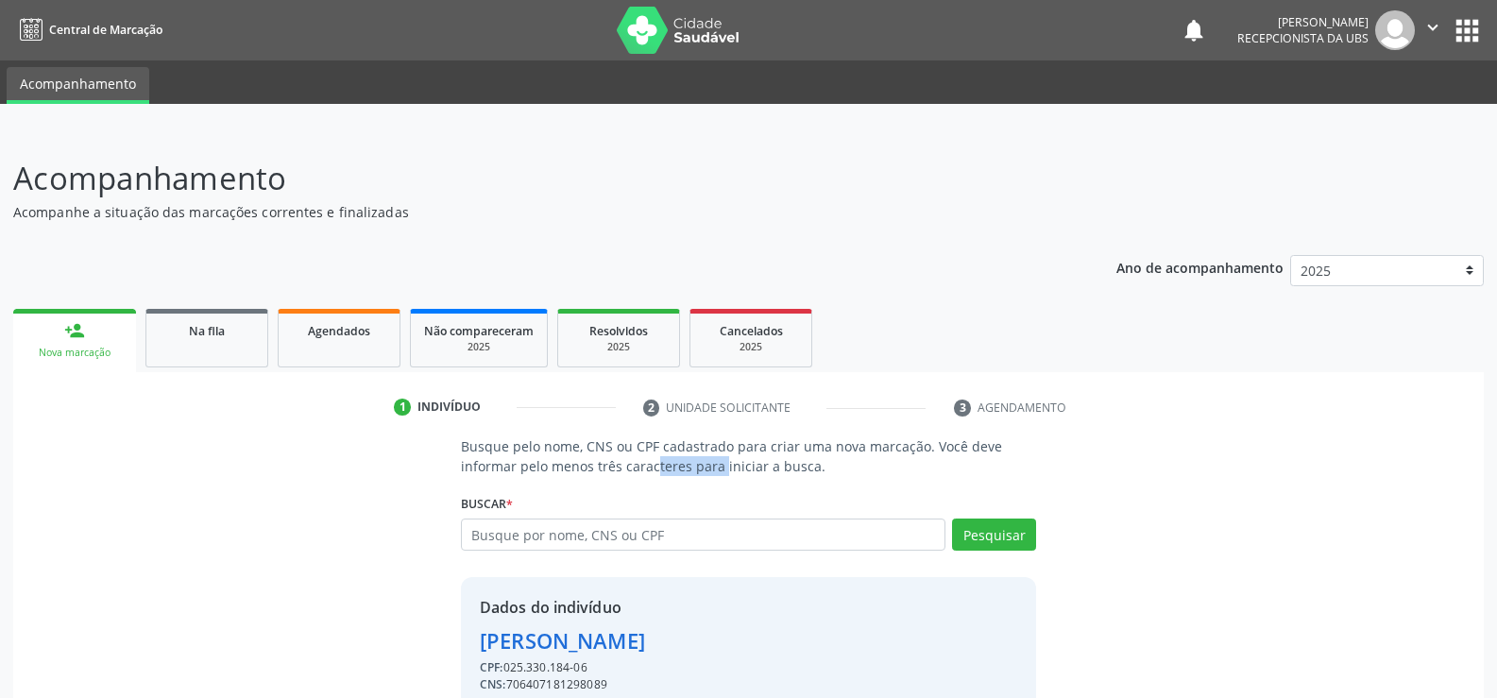
click at [35, 34] on icon at bounding box center [31, 31] width 23 height 24
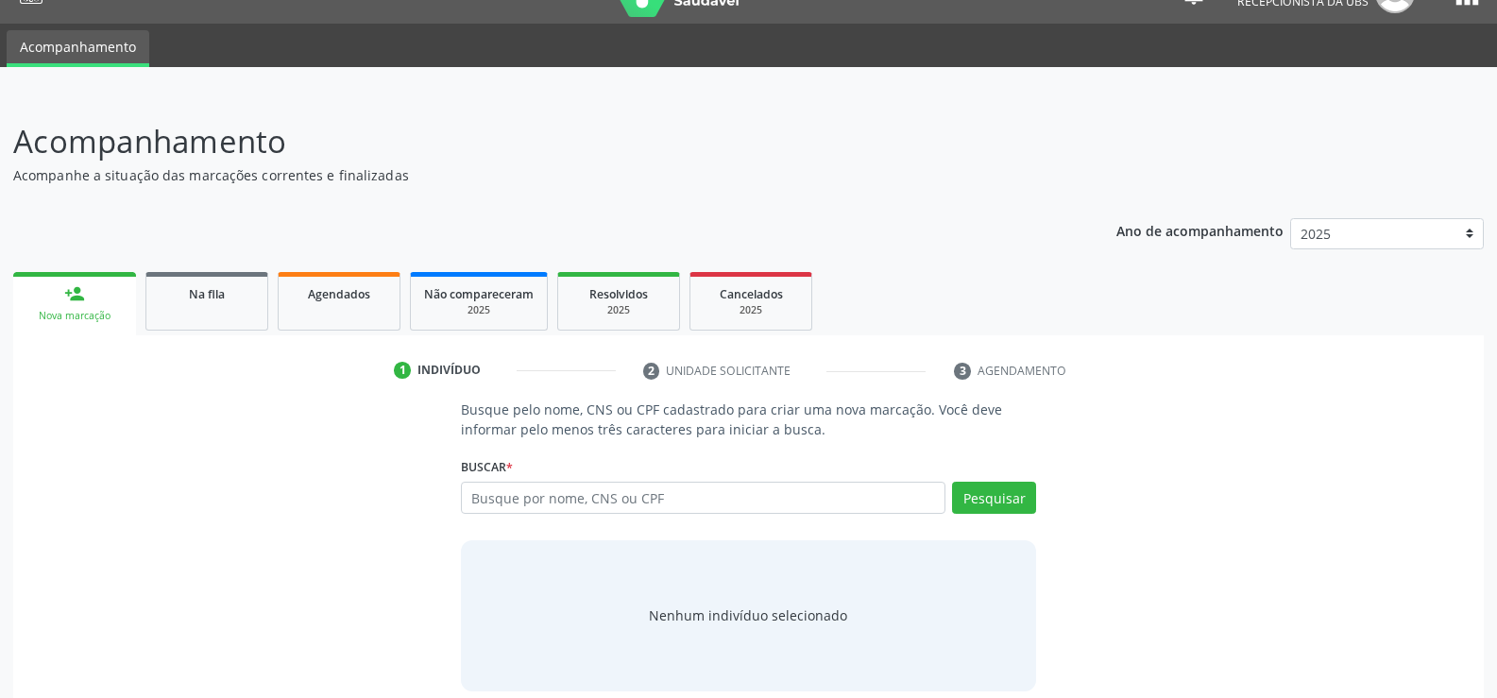
scroll to position [57, 0]
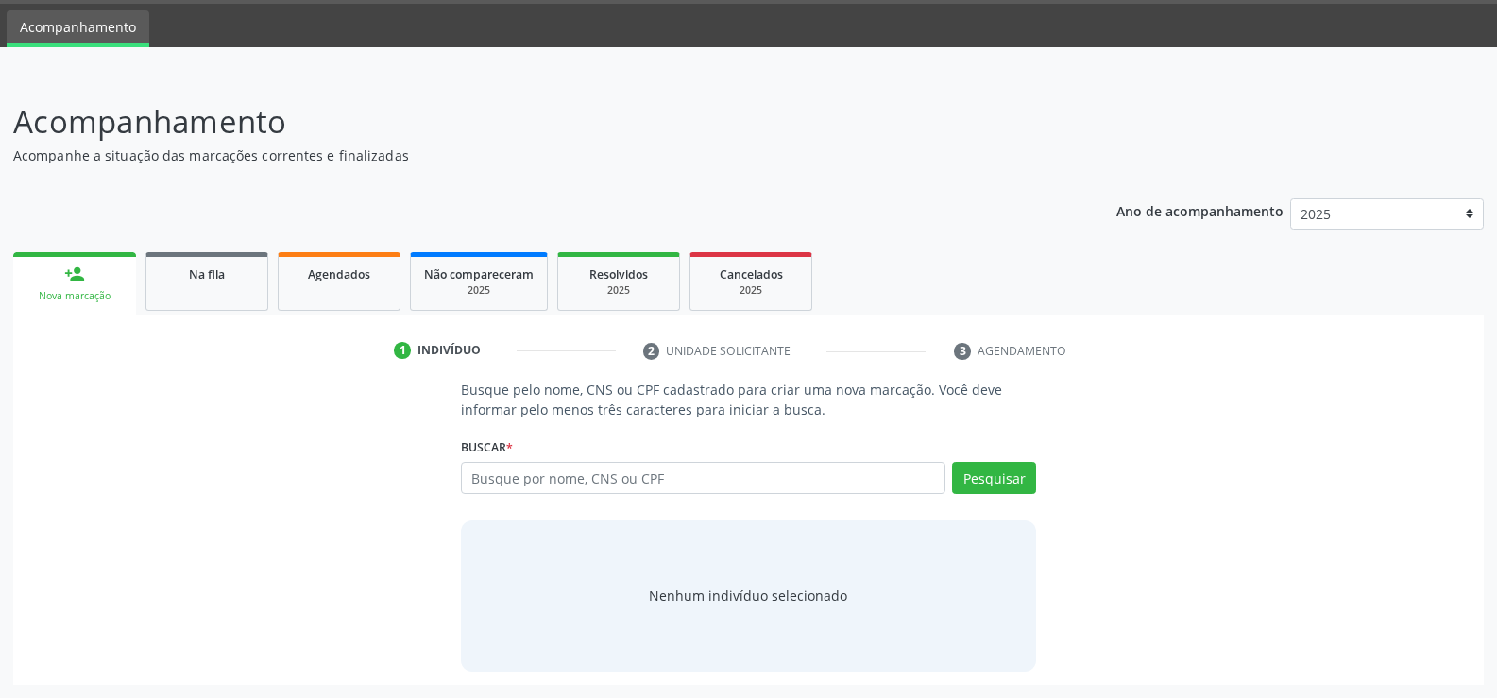
click at [85, 278] on link "person_add Nova marcação" at bounding box center [74, 283] width 123 height 63
click at [78, 282] on div "person_add" at bounding box center [74, 273] width 21 height 21
drag, startPoint x: 78, startPoint y: 282, endPoint x: 83, endPoint y: 304, distance: 22.2
click at [83, 304] on link "person_add Nova marcação" at bounding box center [74, 283] width 123 height 63
click at [648, 481] on input "text" at bounding box center [703, 478] width 484 height 32
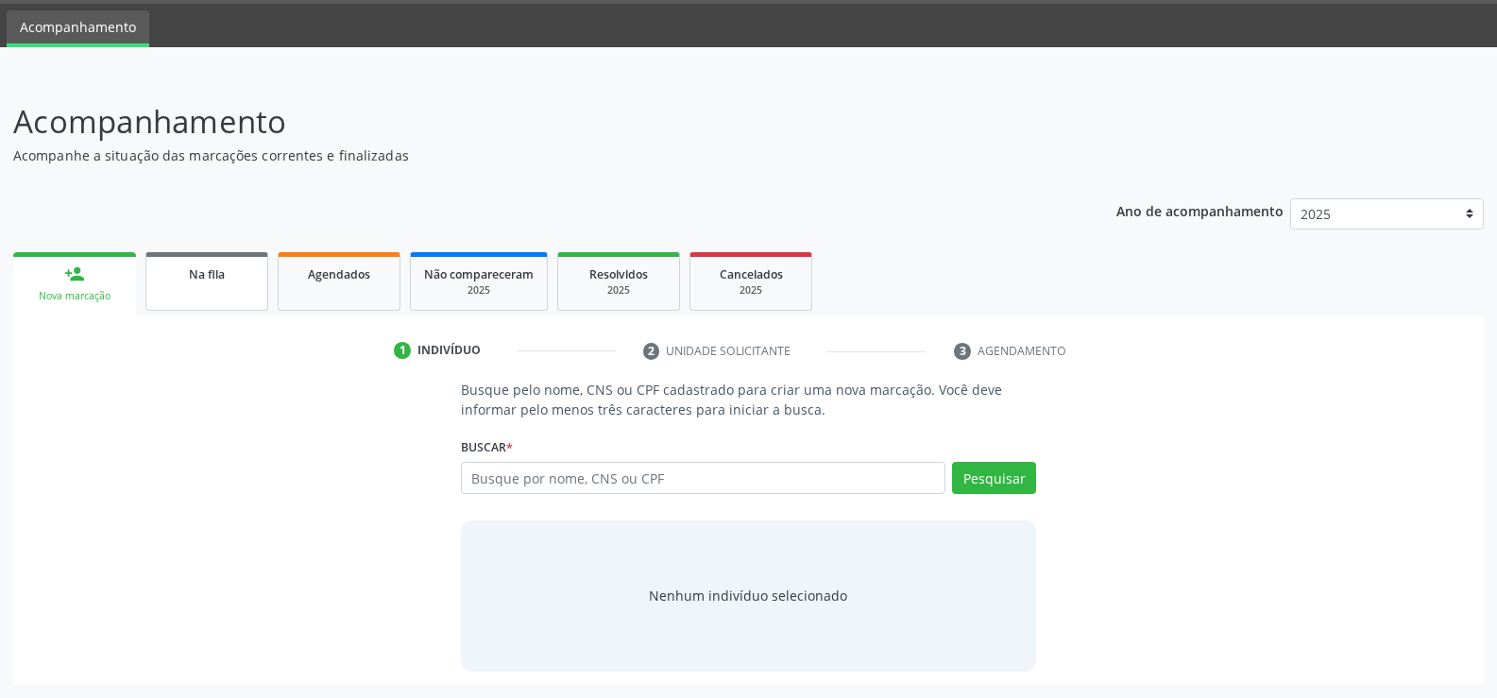
click at [251, 293] on link "Na fila" at bounding box center [206, 281] width 123 height 59
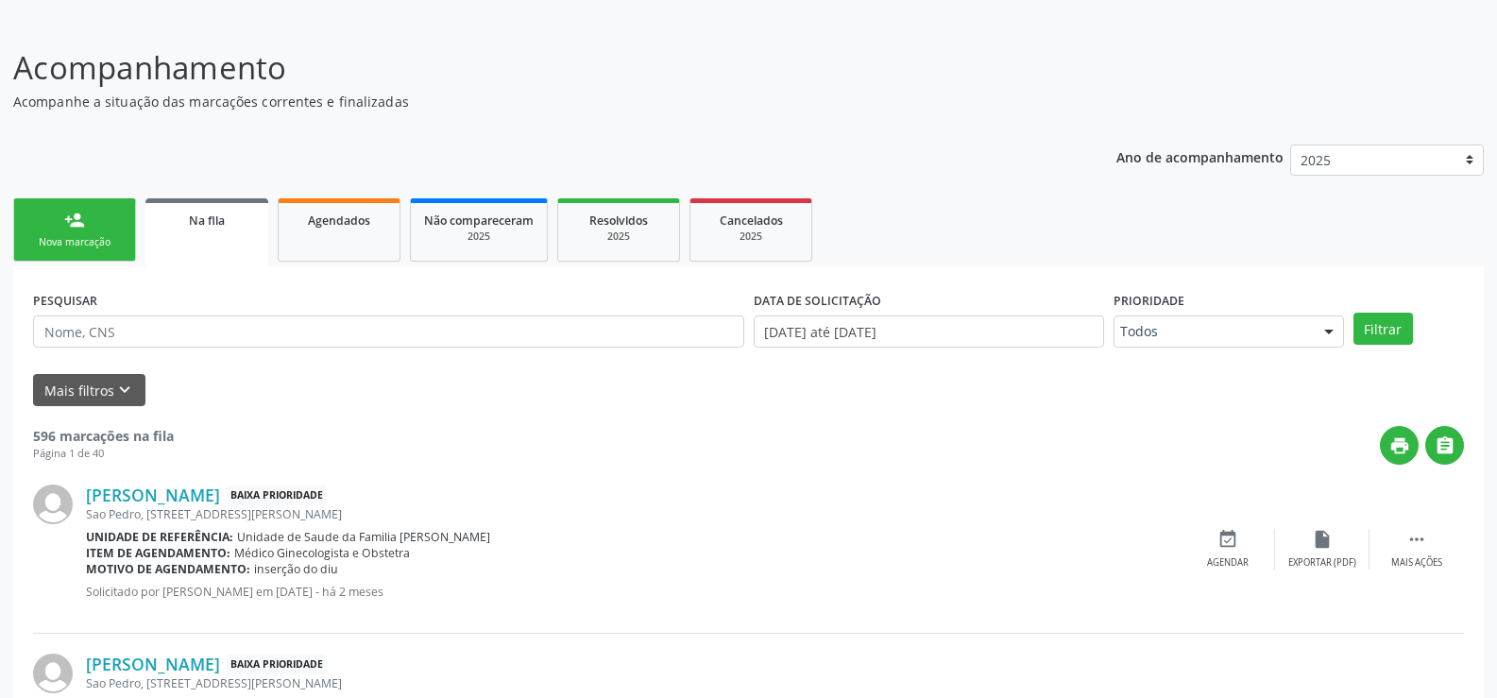
scroll to position [94, 0]
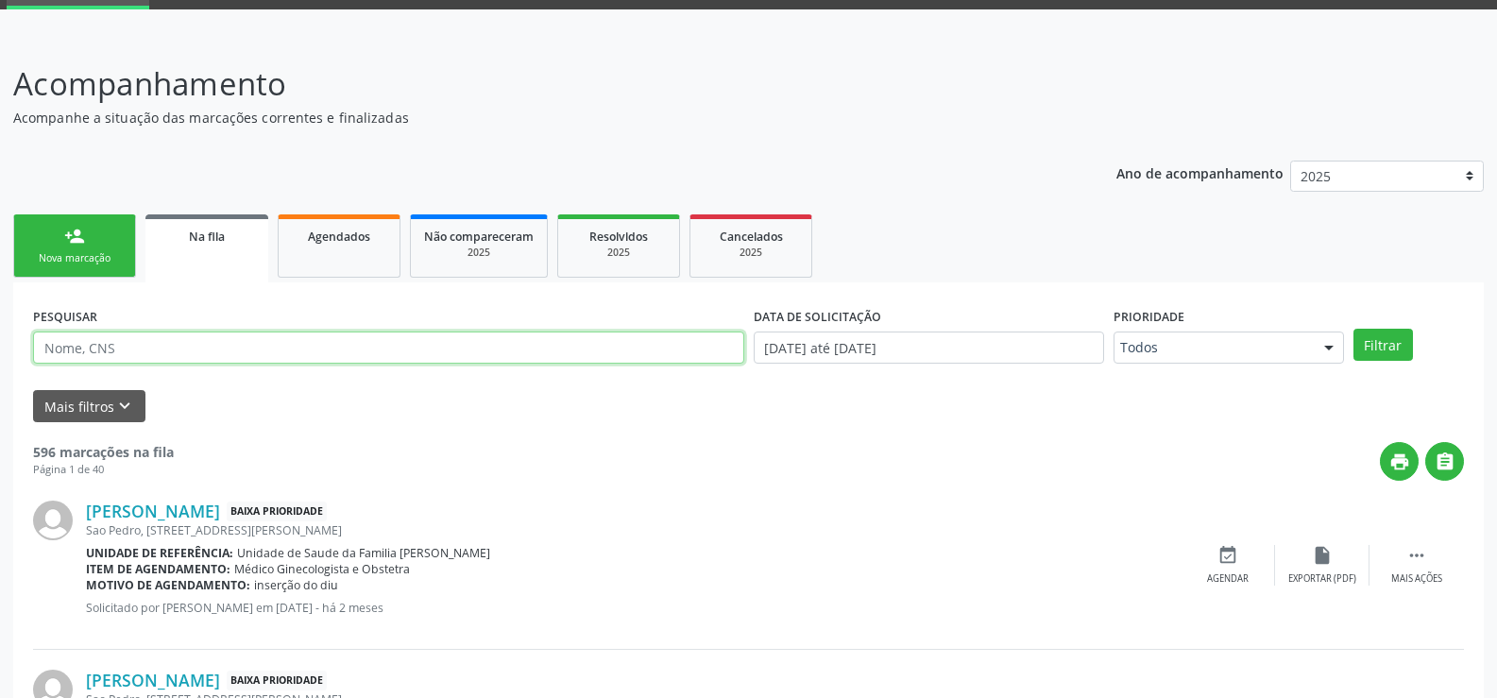
click at [182, 346] on input "text" at bounding box center [388, 347] width 711 height 32
type input "0"
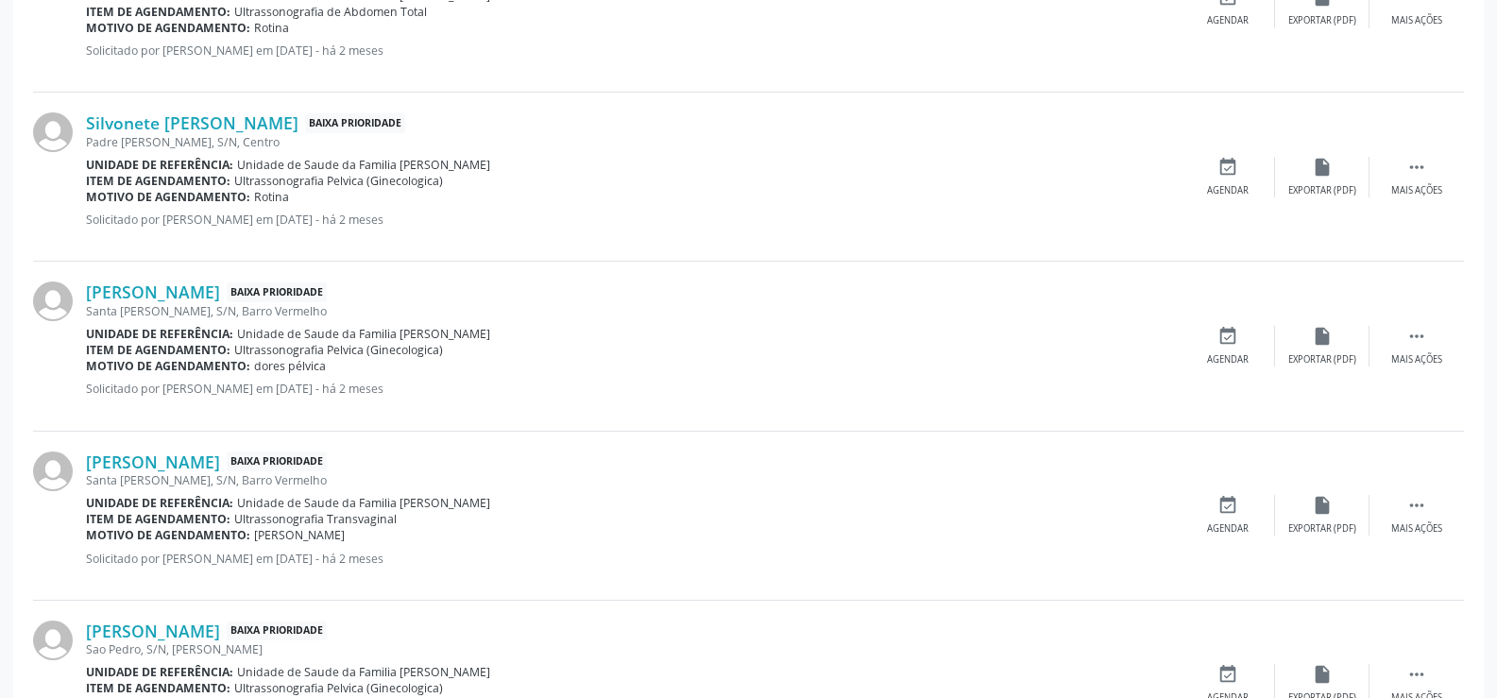
scroll to position [2583, 0]
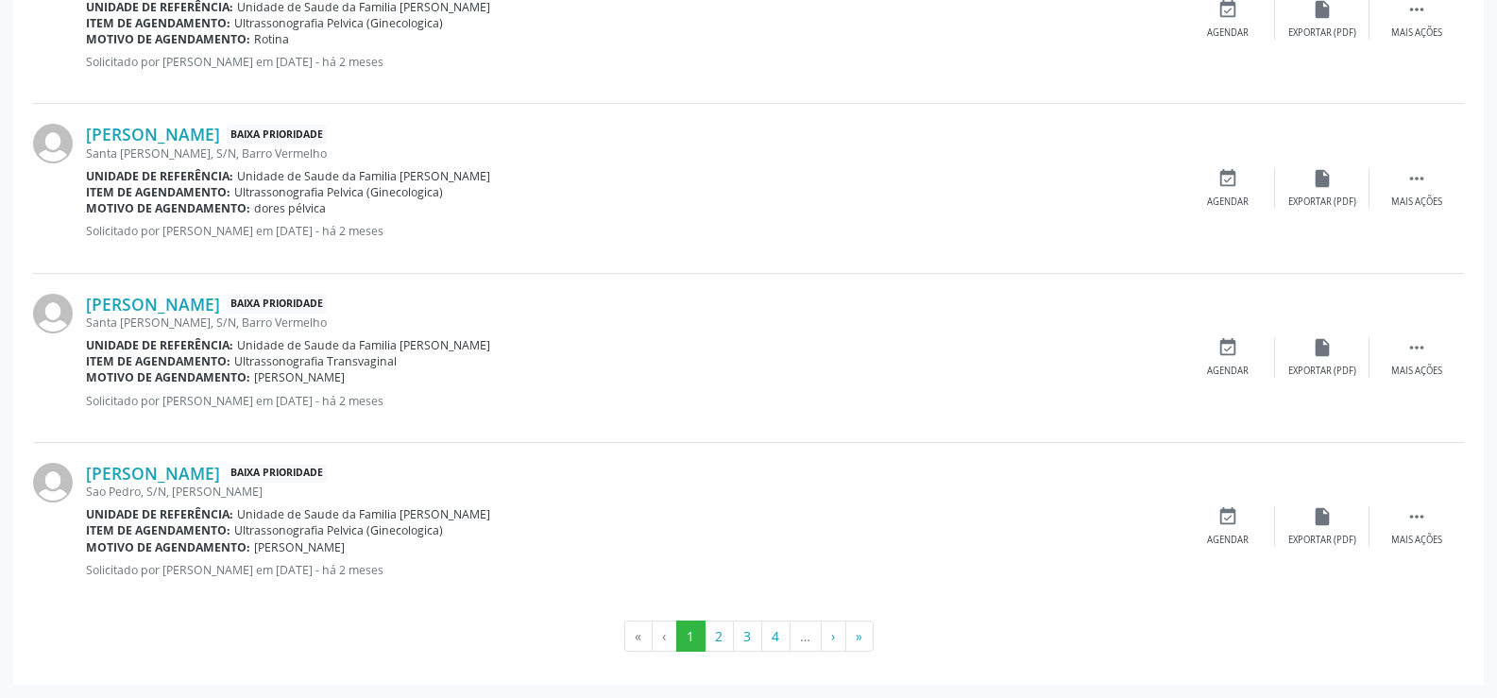
type input "7064071"
click at [660, 639] on li "‹" at bounding box center [665, 636] width 25 height 32
click at [662, 636] on li "‹" at bounding box center [665, 636] width 25 height 32
click at [641, 636] on li "«" at bounding box center [638, 636] width 28 height 32
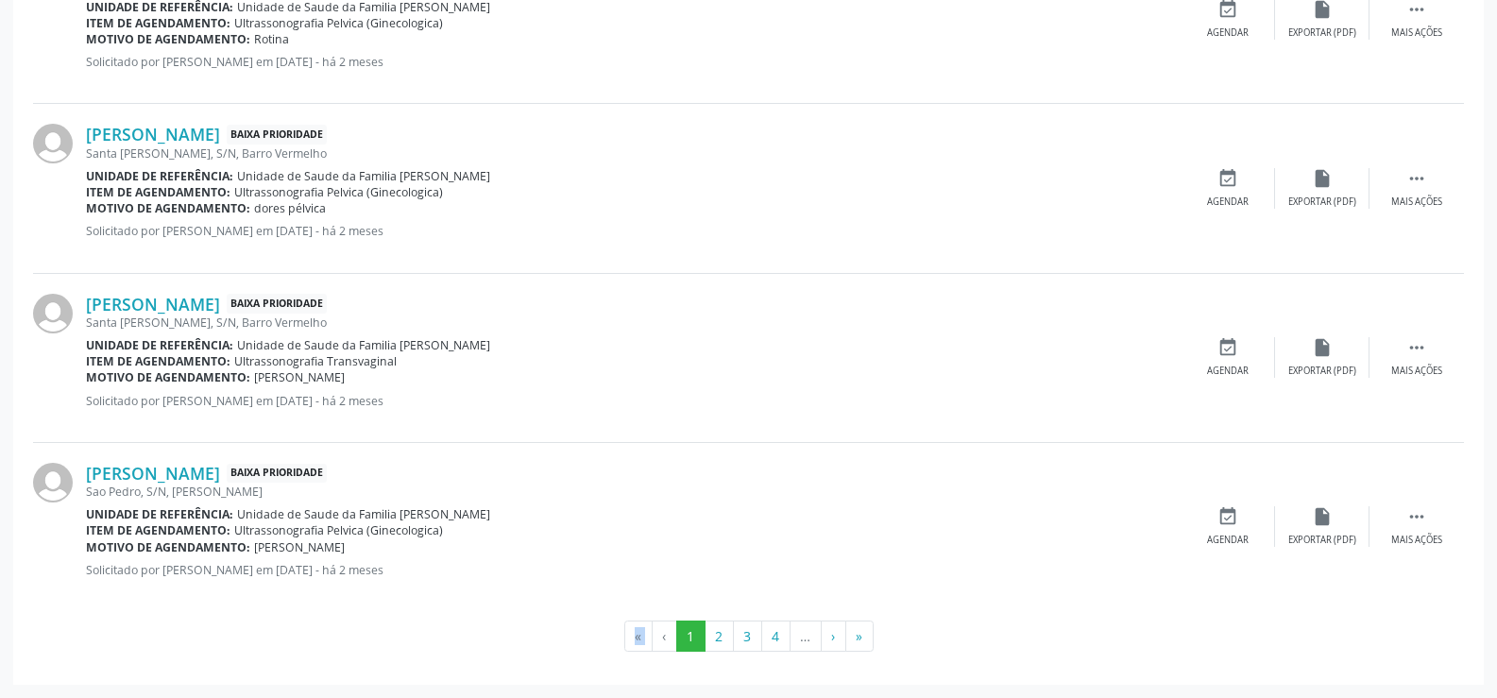
click at [641, 636] on li "«" at bounding box center [638, 636] width 28 height 32
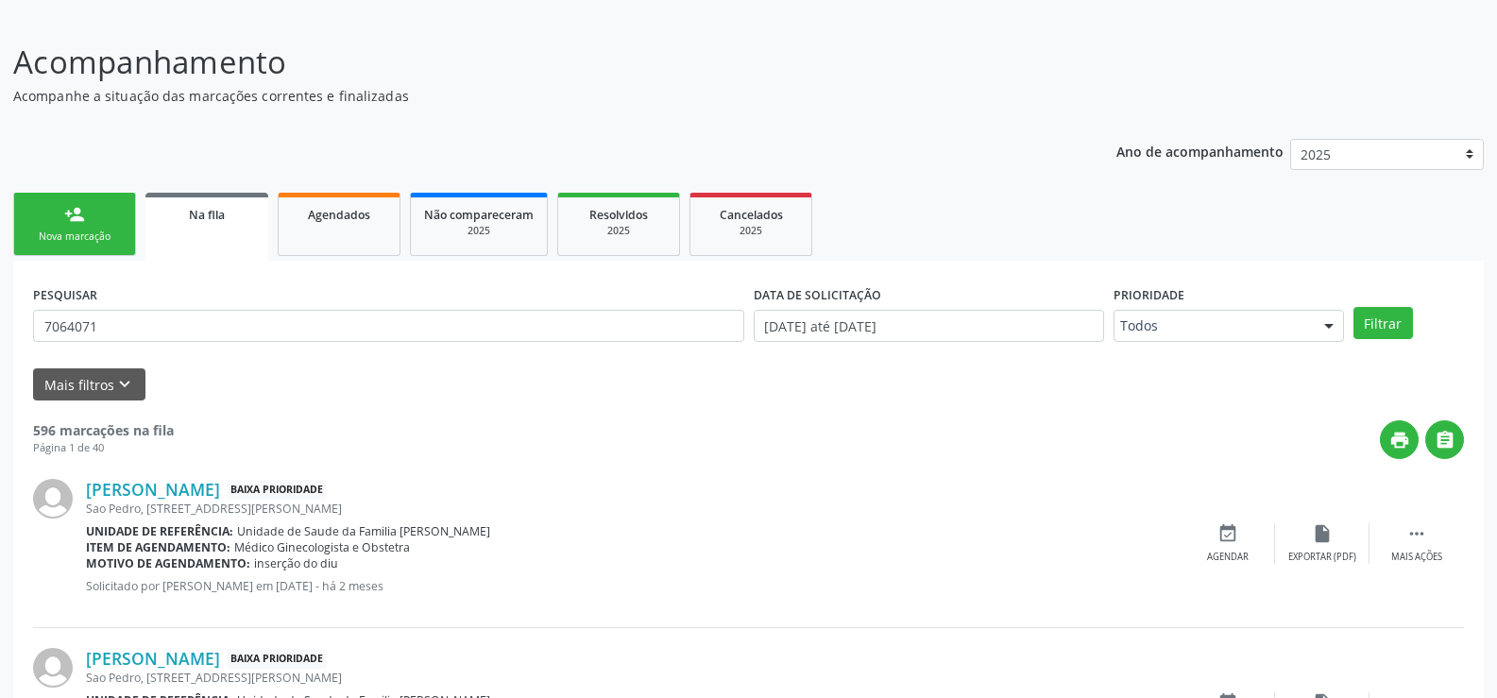
scroll to position [33, 0]
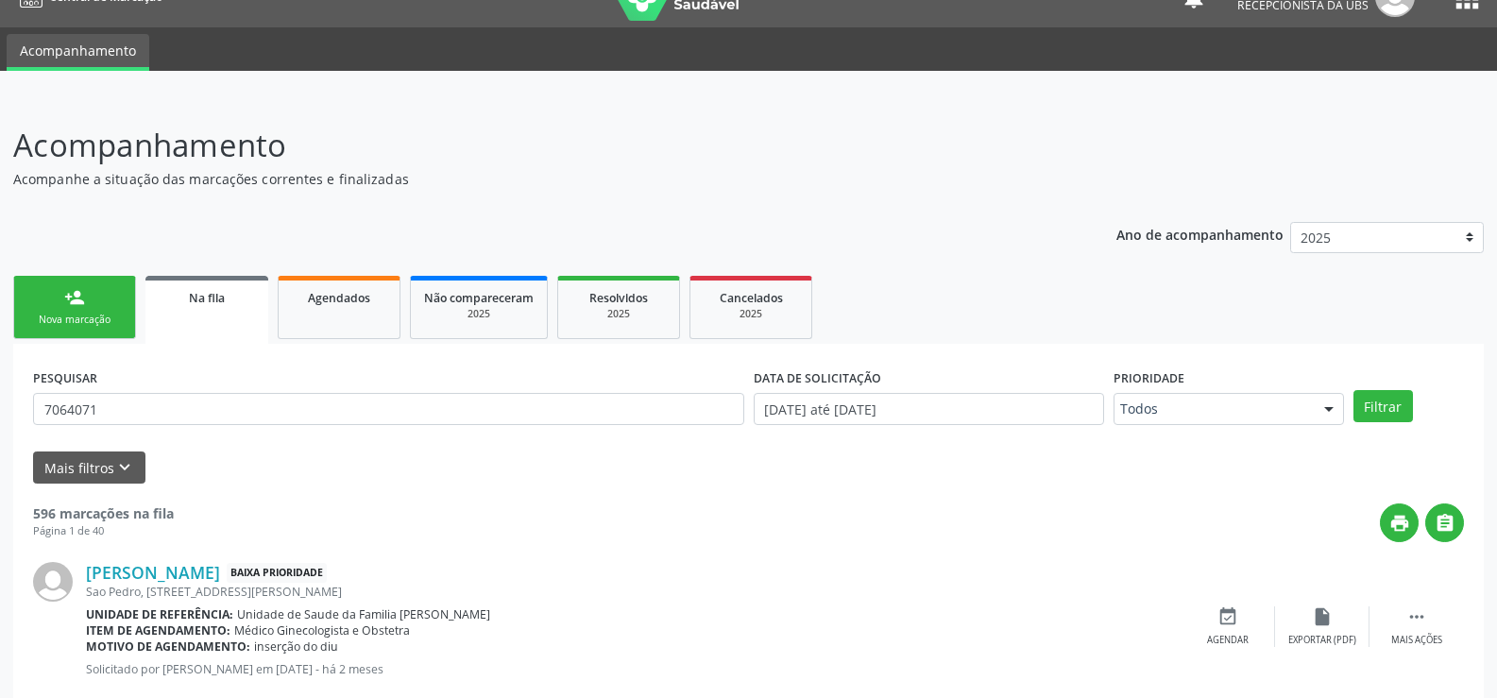
click at [90, 319] on div "Nova marcação" at bounding box center [74, 320] width 94 height 14
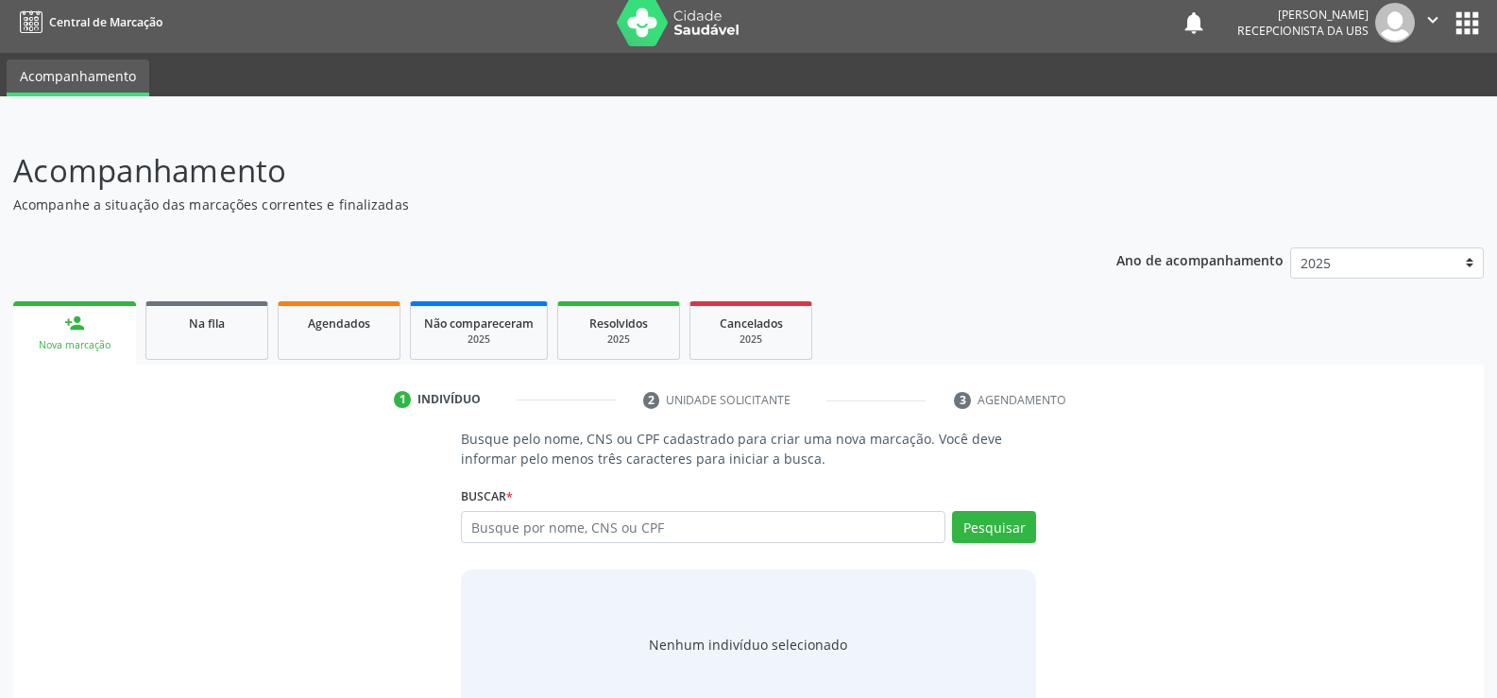
scroll to position [0, 0]
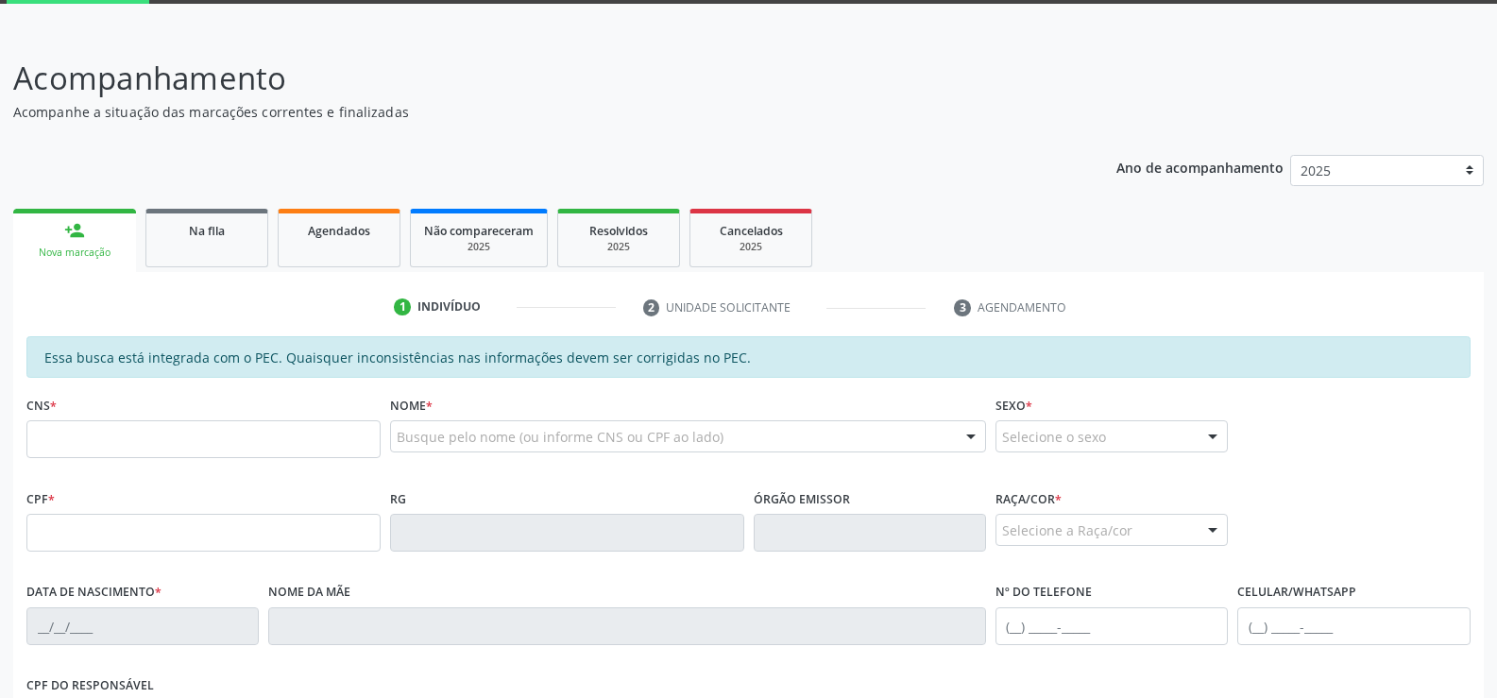
scroll to position [189, 0]
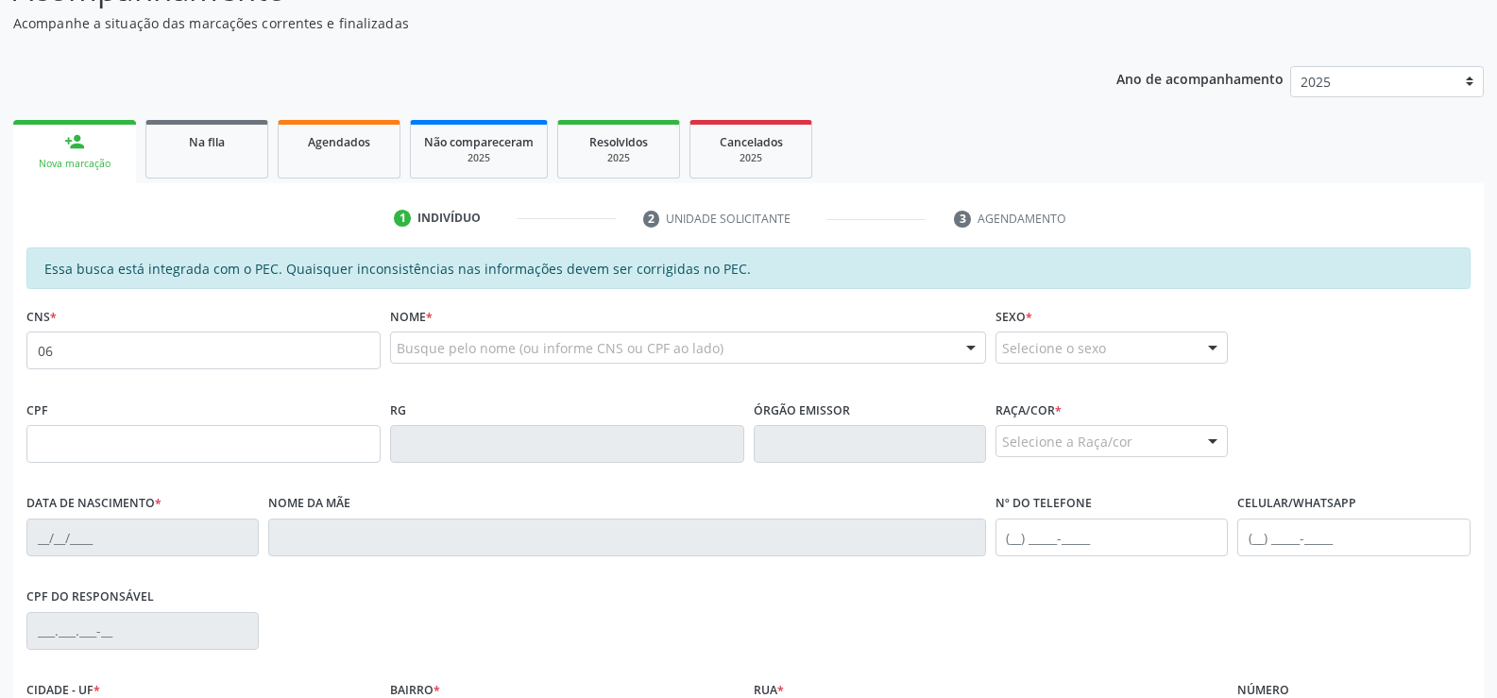
type input "0"
type input "706 4071 8129 8089"
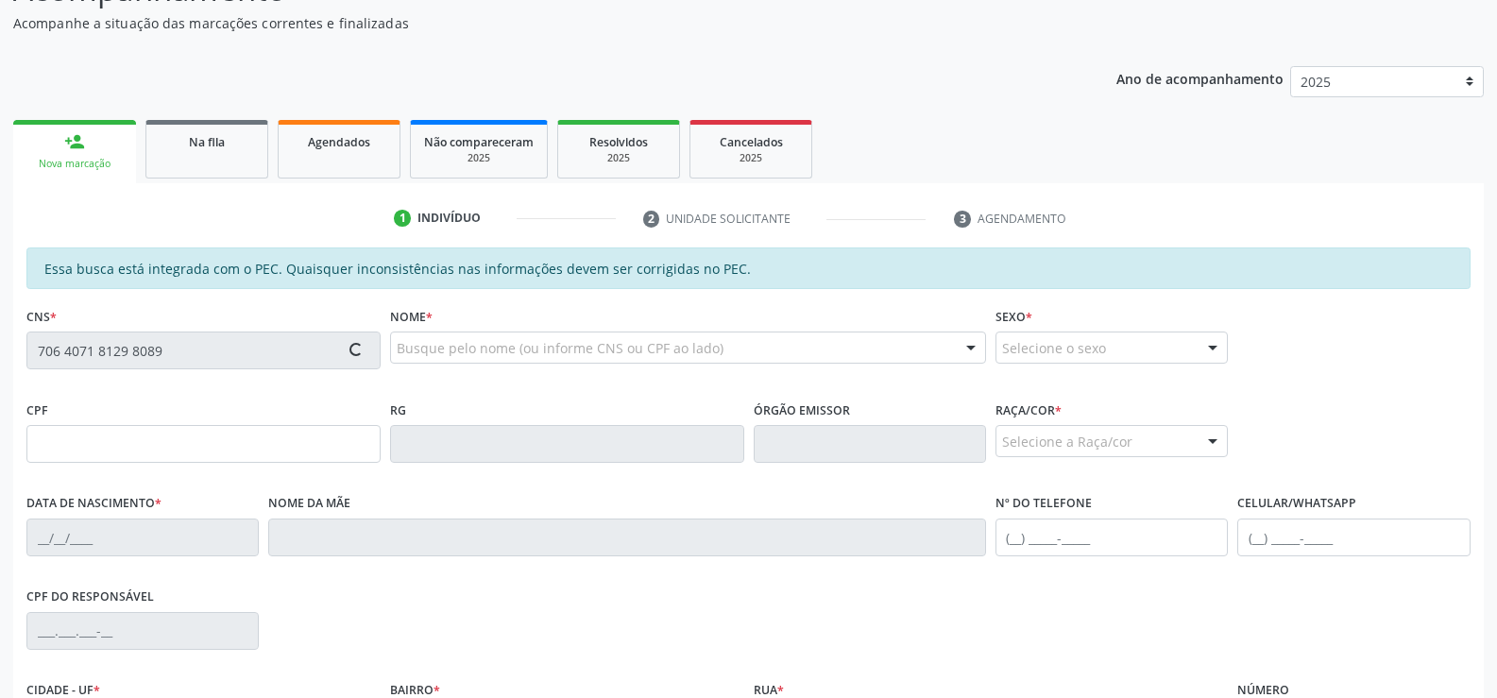
type input "025.330.184-06"
type input "[DATE]"
type input "[PERSON_NAME]"
type input "[PHONE_NUMBER]"
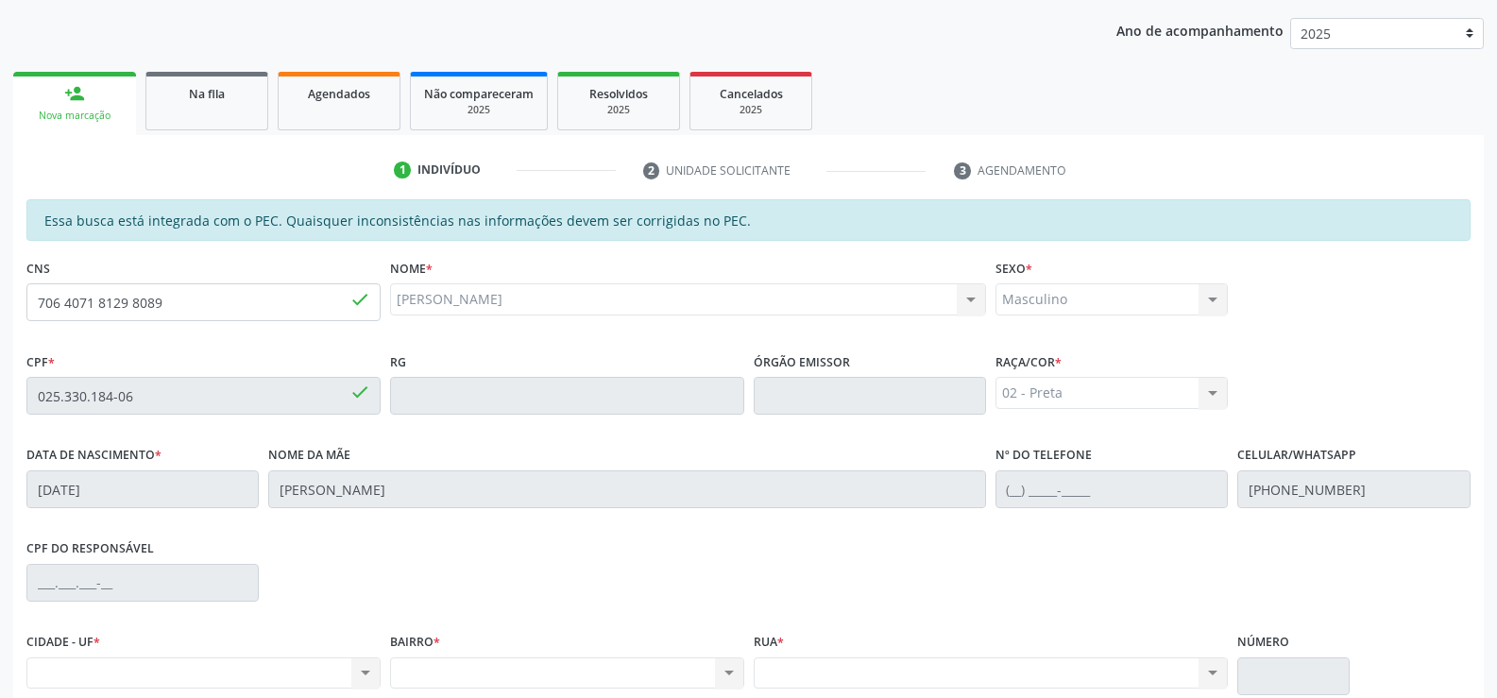
scroll to position [313, 0]
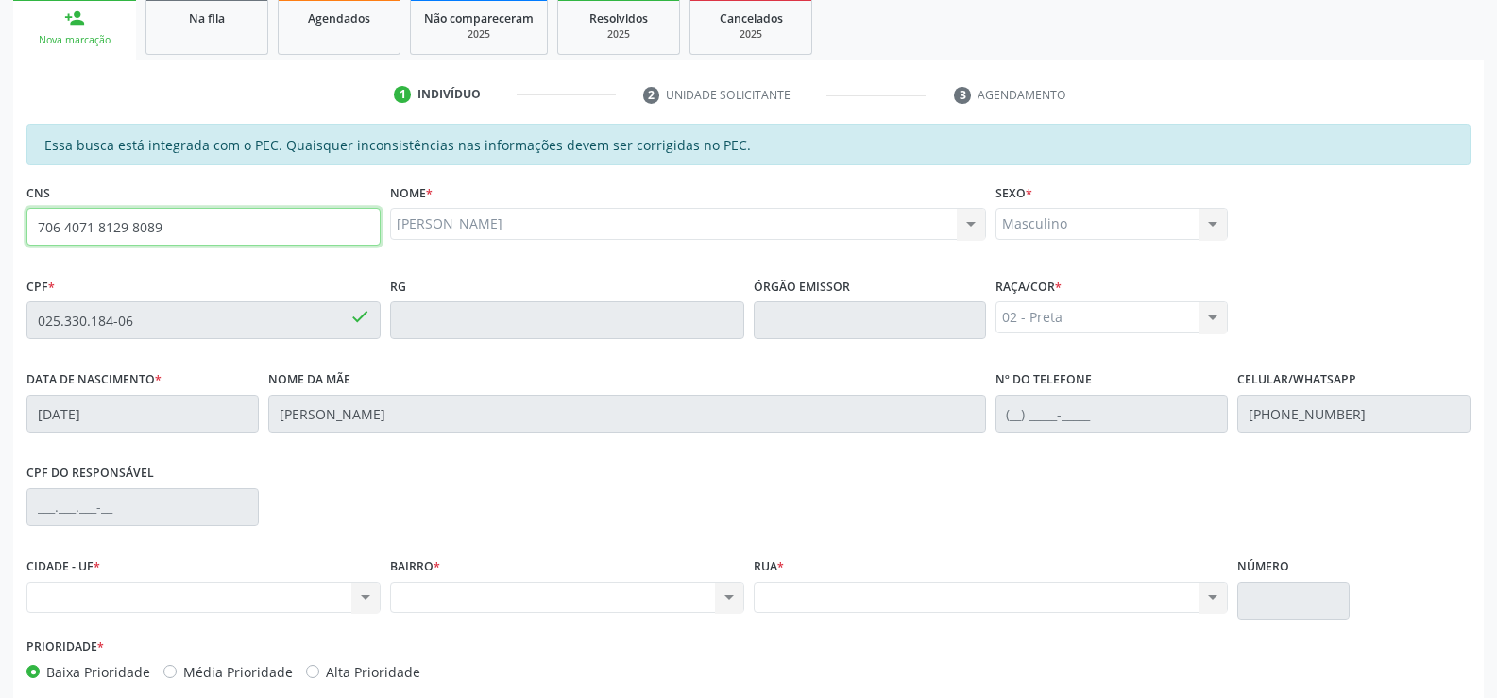
click at [204, 225] on input "706 4071 8129 8089" at bounding box center [203, 227] width 354 height 38
type input "7"
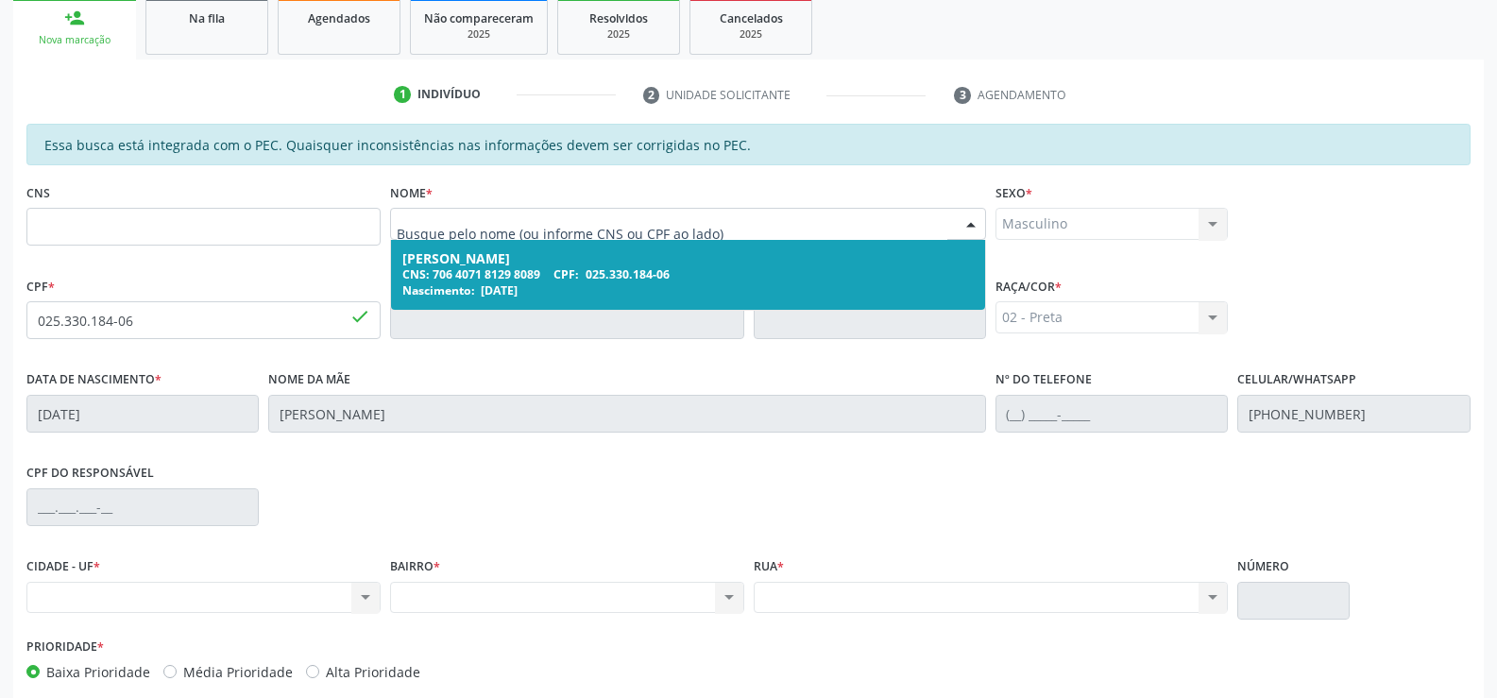
click at [738, 227] on input "text" at bounding box center [672, 233] width 551 height 38
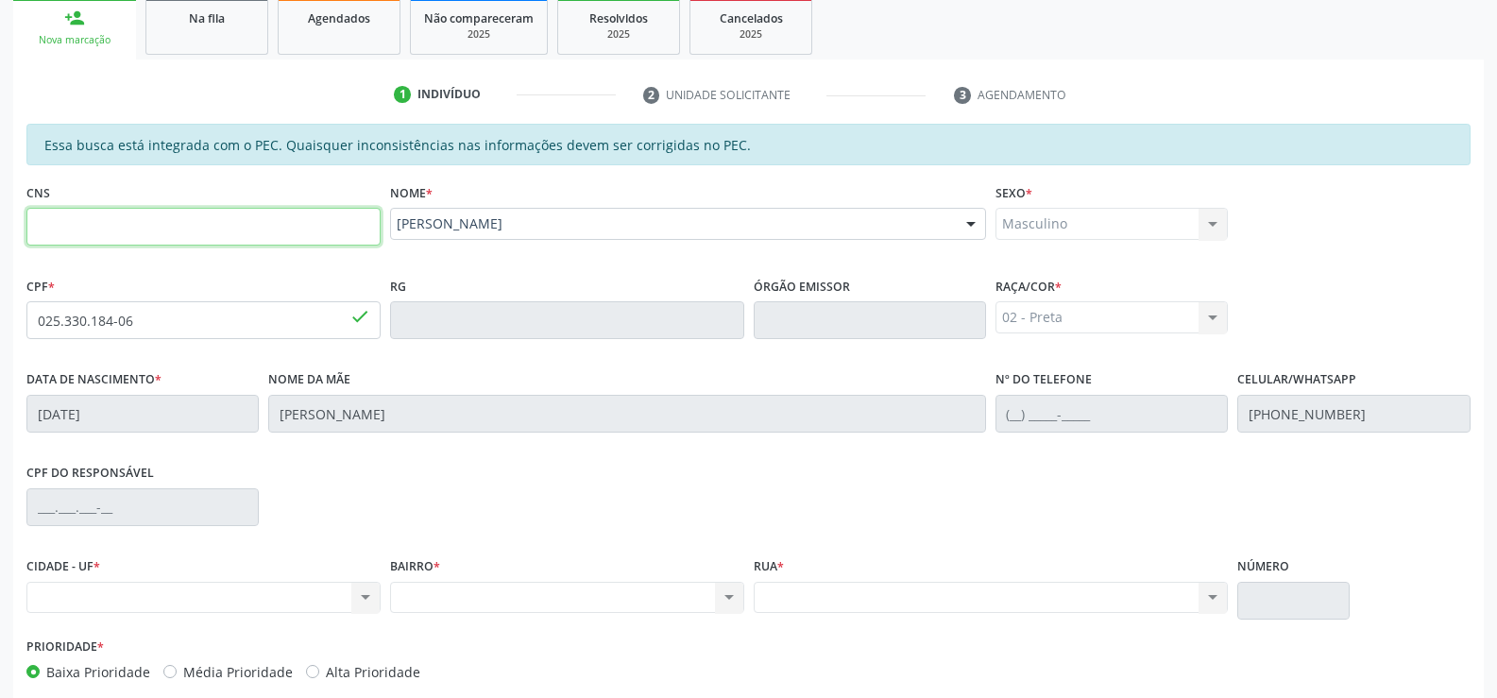
click at [258, 229] on input "text" at bounding box center [203, 227] width 354 height 38
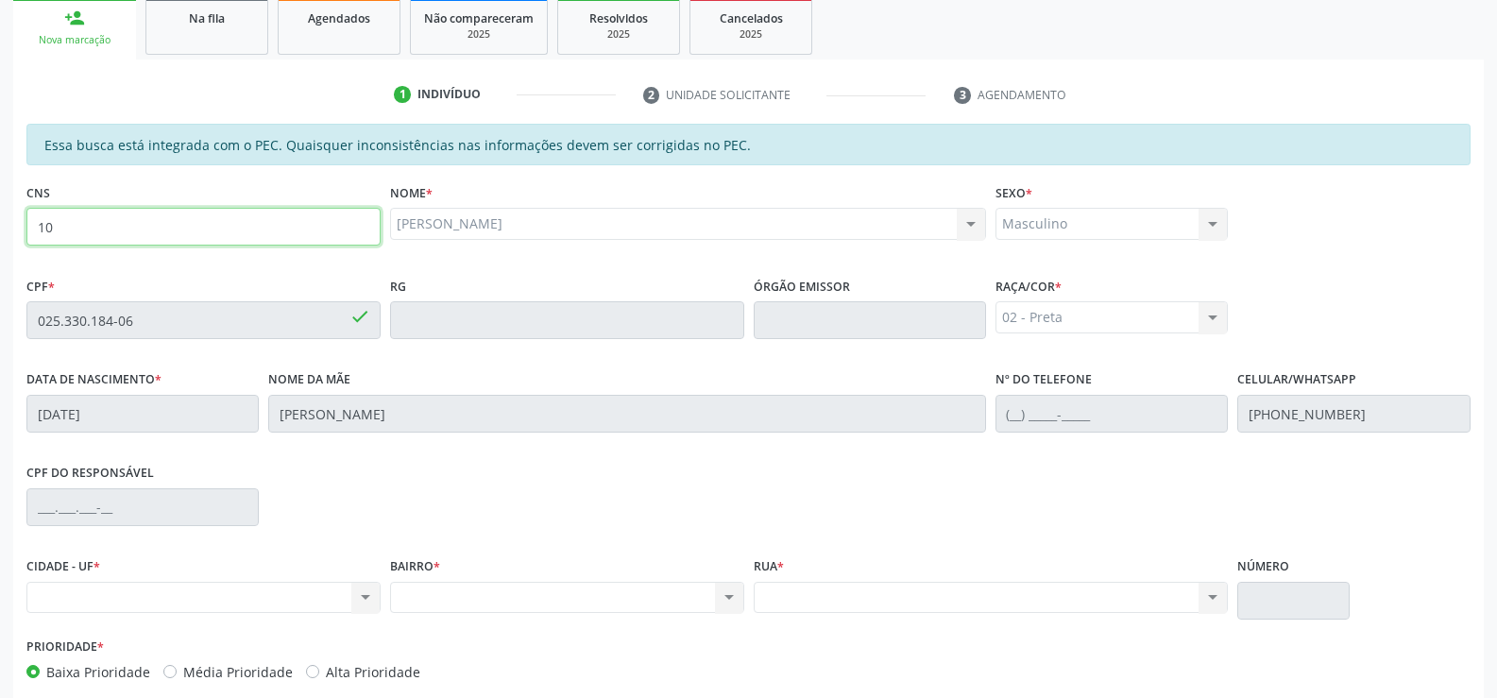
type input "1"
type input "705 0062 1896 5258"
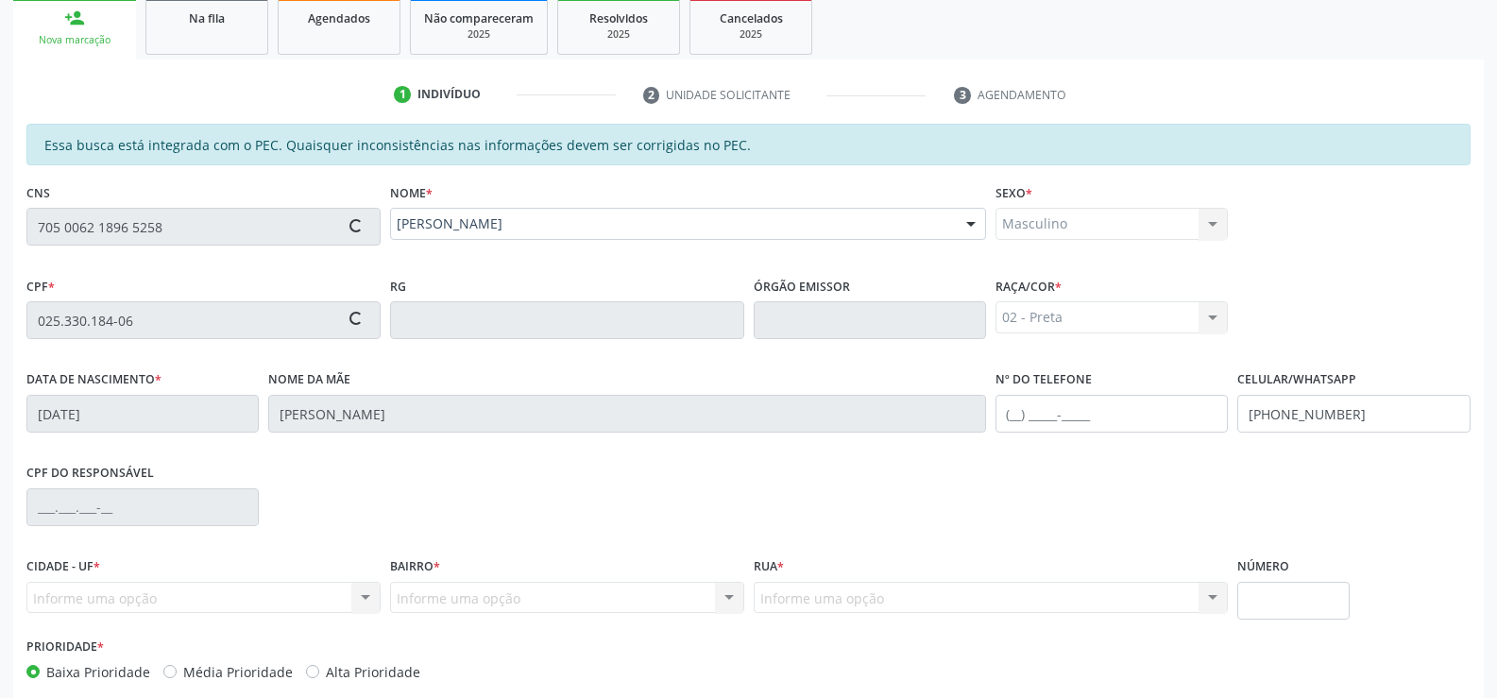
type input "103.164.874-73"
type input "[DATE]"
type input "[PERSON_NAME]"
type input "[PHONE_NUMBER]"
type input "S/N"
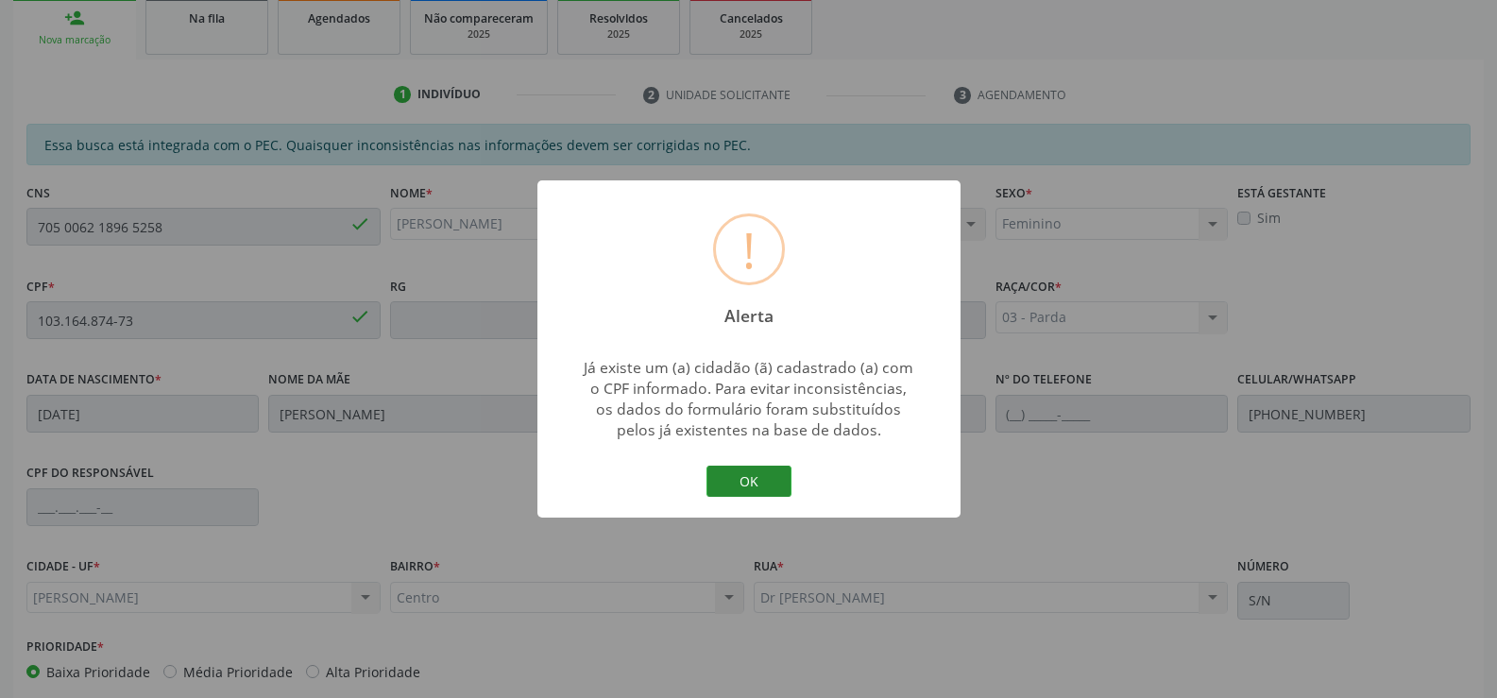
click at [764, 471] on button "OK" at bounding box center [748, 482] width 85 height 32
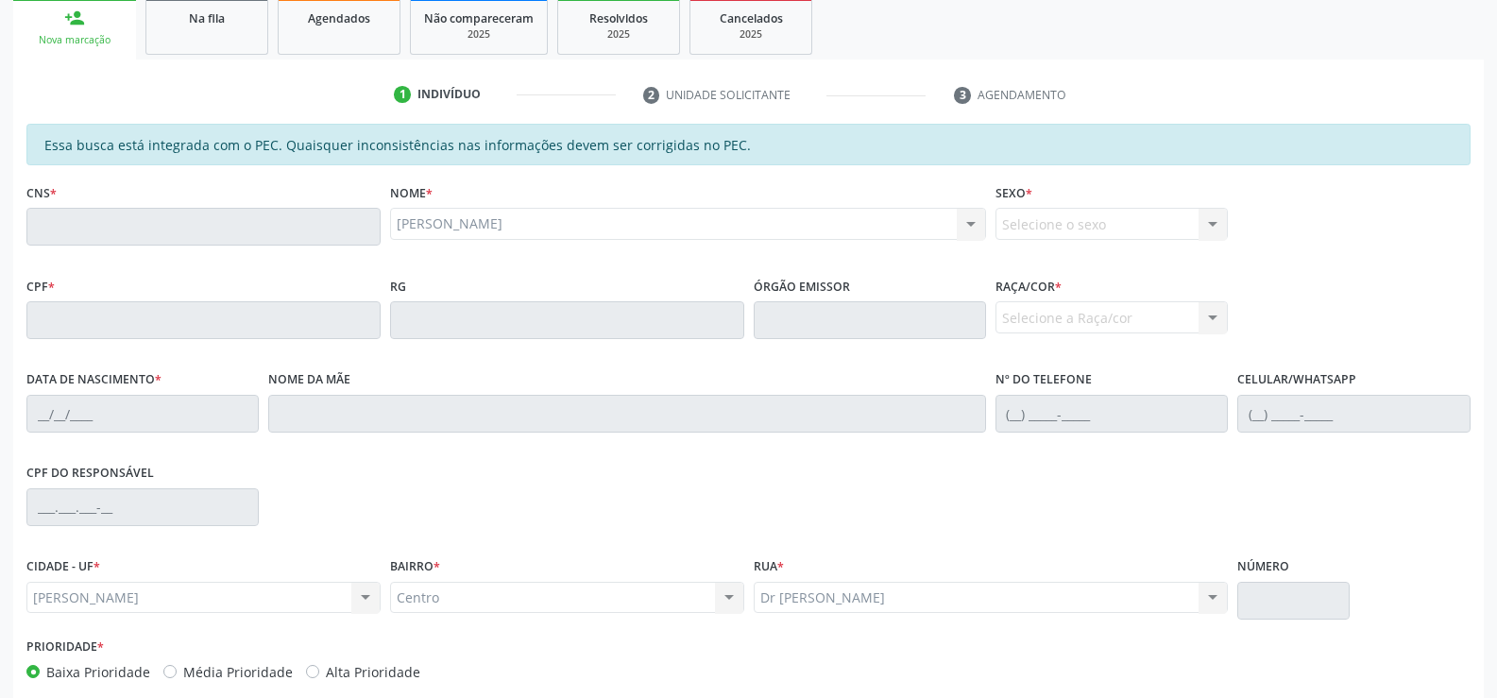
scroll to position [0, 0]
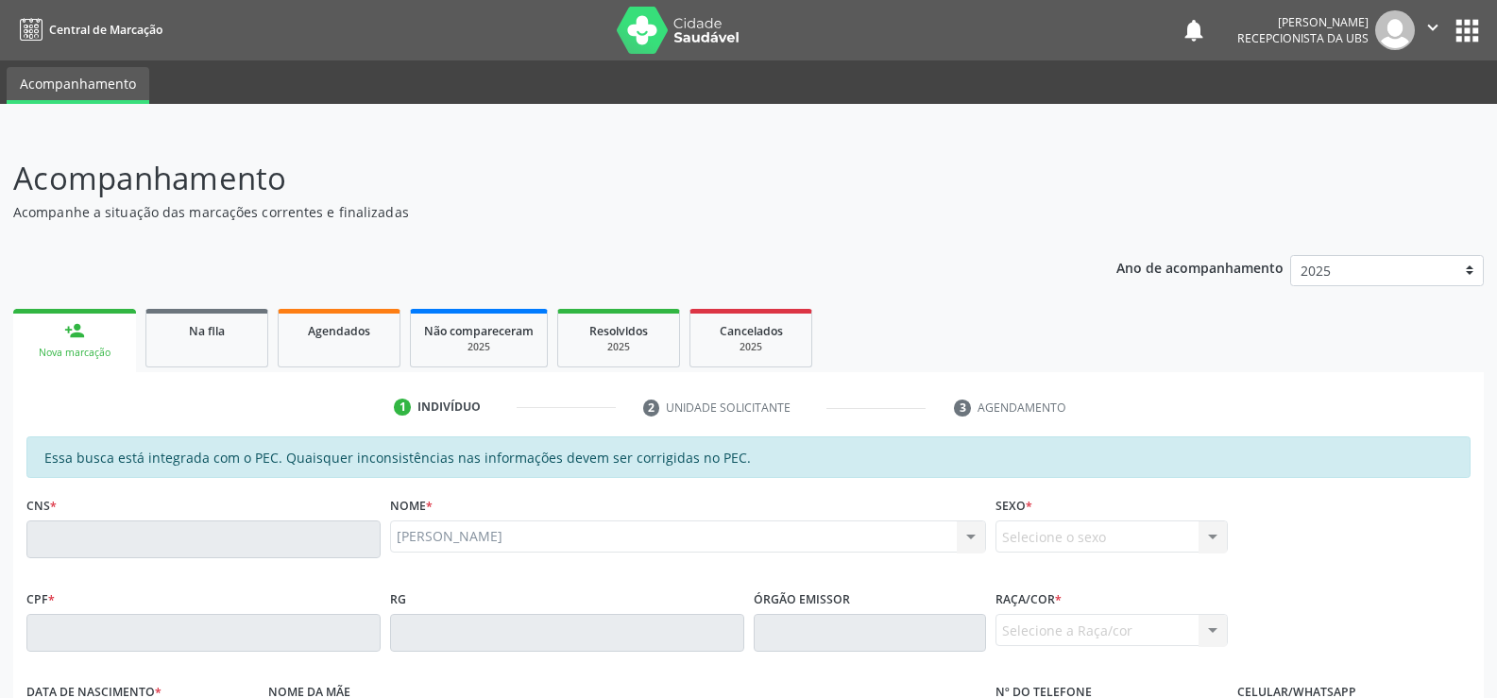
click at [58, 354] on div "Nova marcação" at bounding box center [74, 353] width 96 height 14
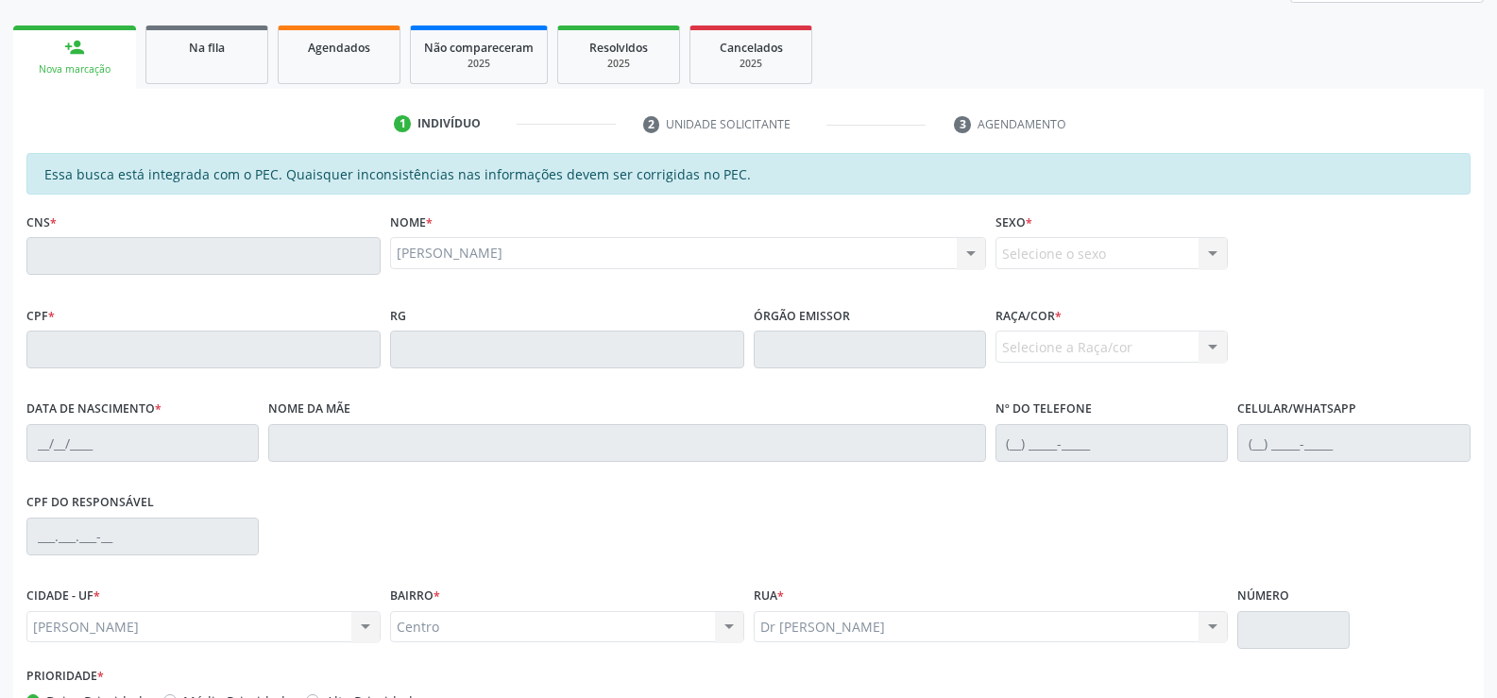
scroll to position [189, 0]
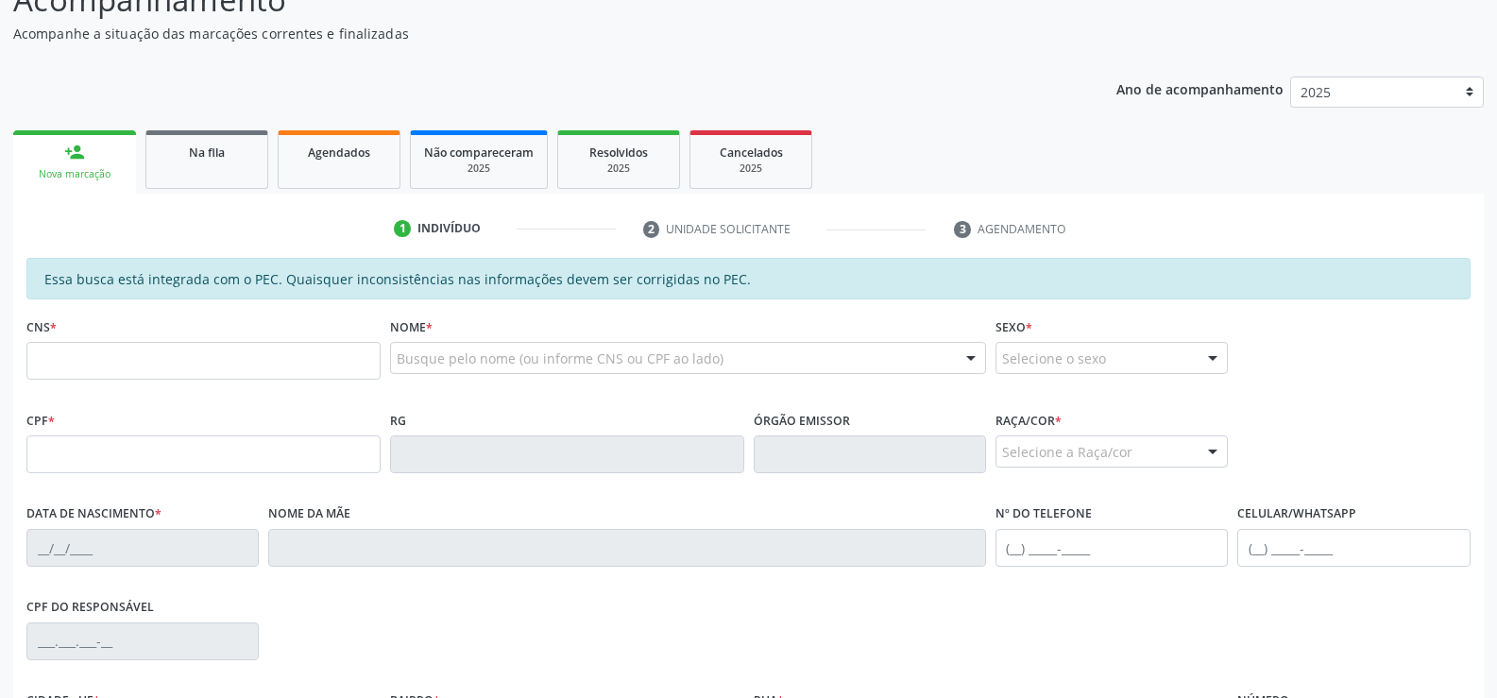
scroll to position [189, 0]
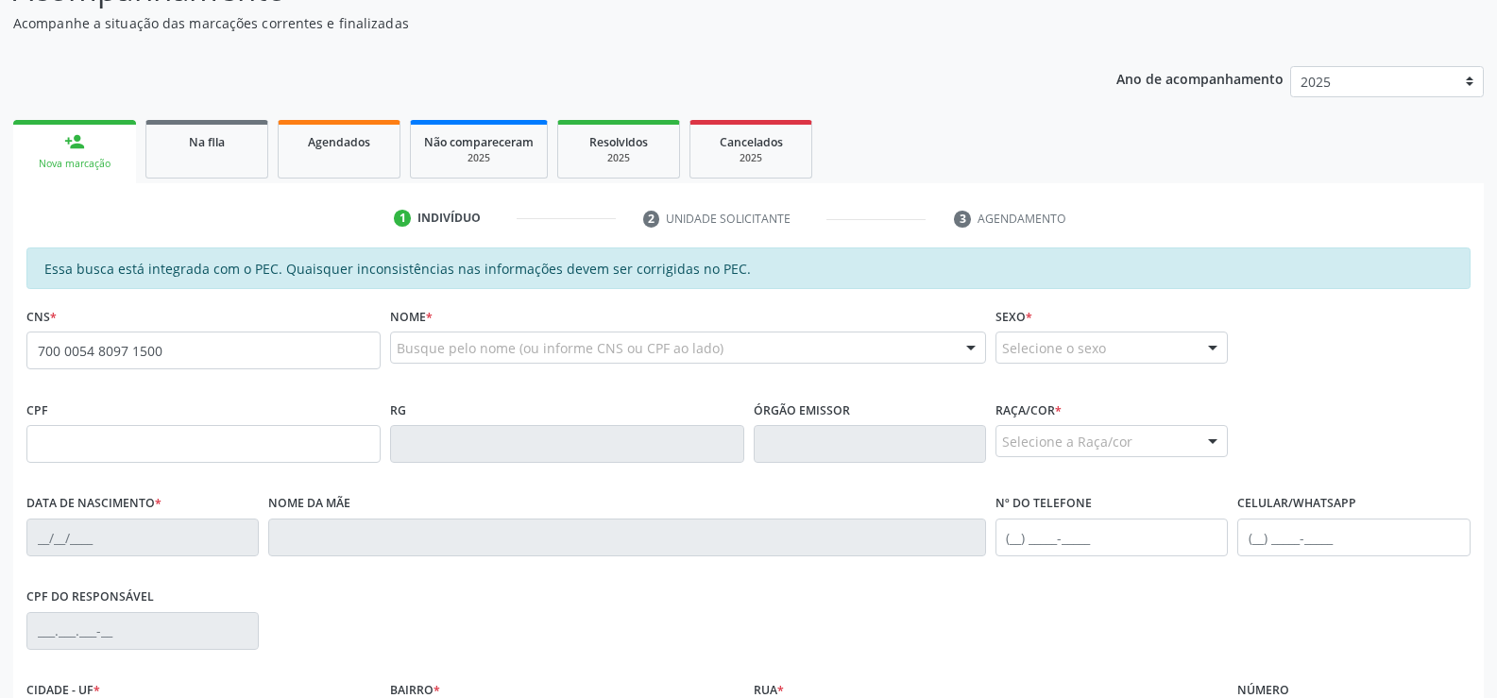
type input "700 0054 8097 1500"
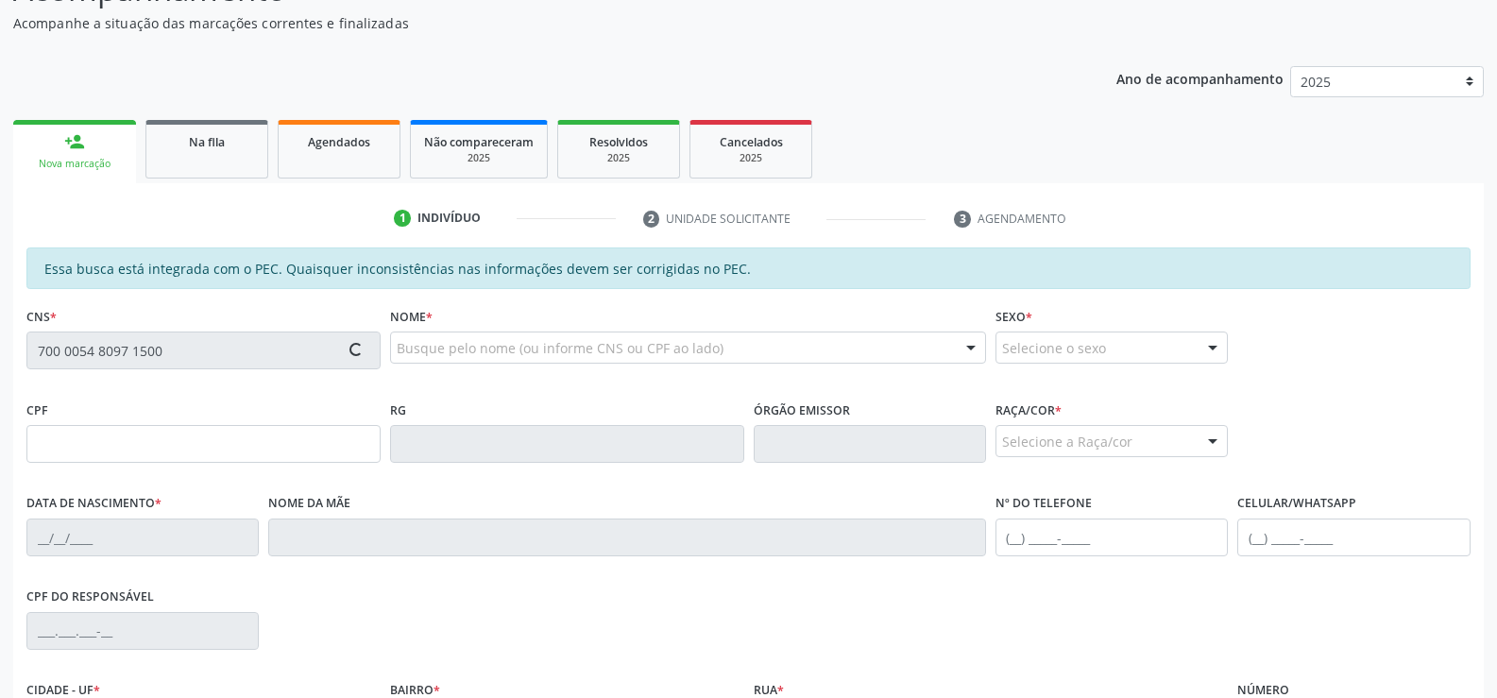
type input "068.371.584-49"
type input "[DATE]"
type input "[PERSON_NAME]"
type input "[PHONE_NUMBER]"
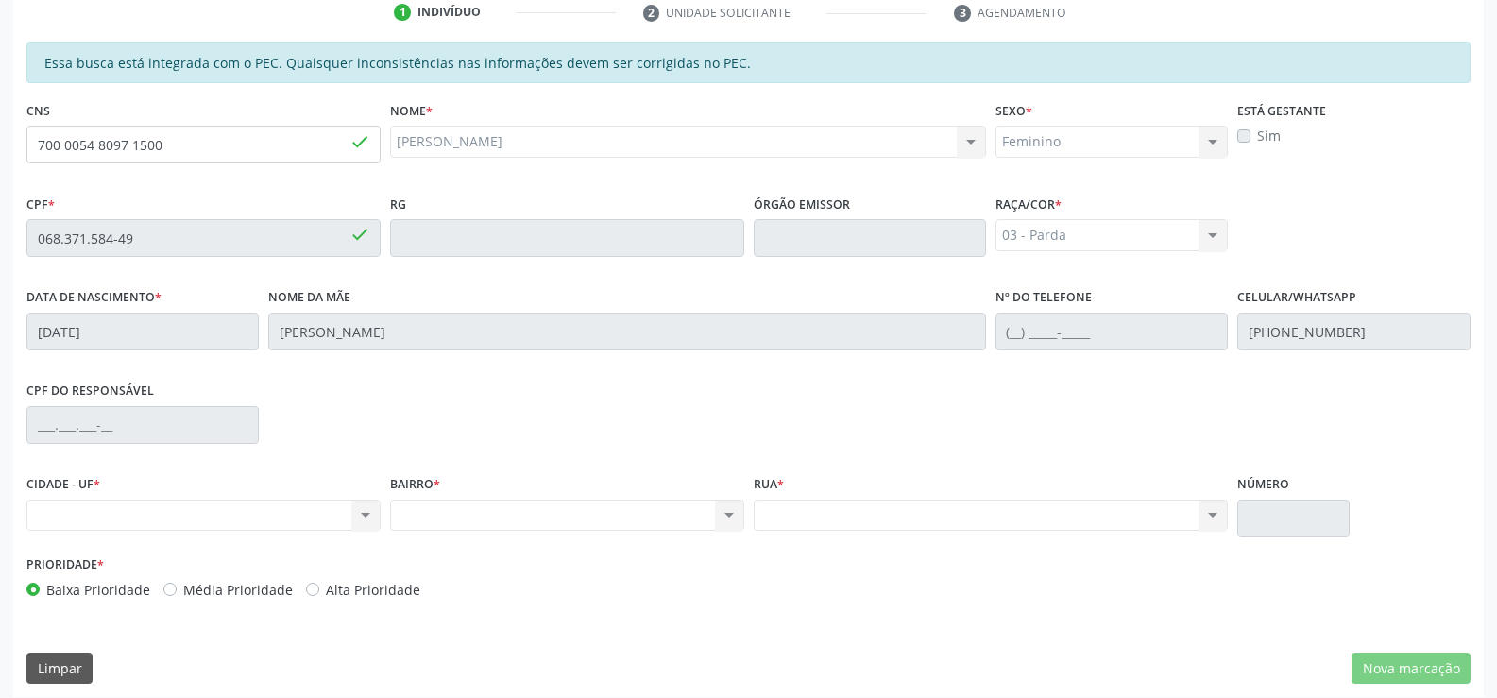
scroll to position [407, 0]
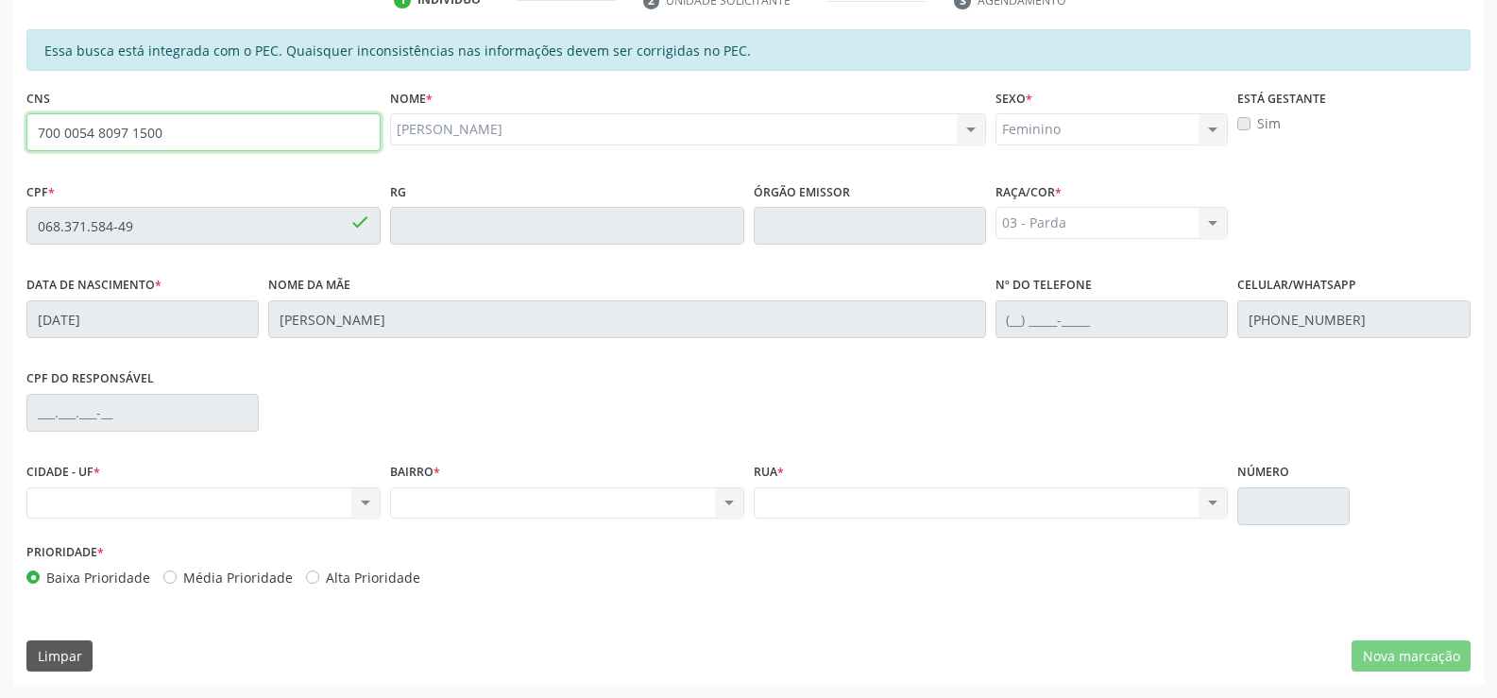
click at [184, 133] on input "700 0054 8097 1500" at bounding box center [203, 132] width 354 height 38
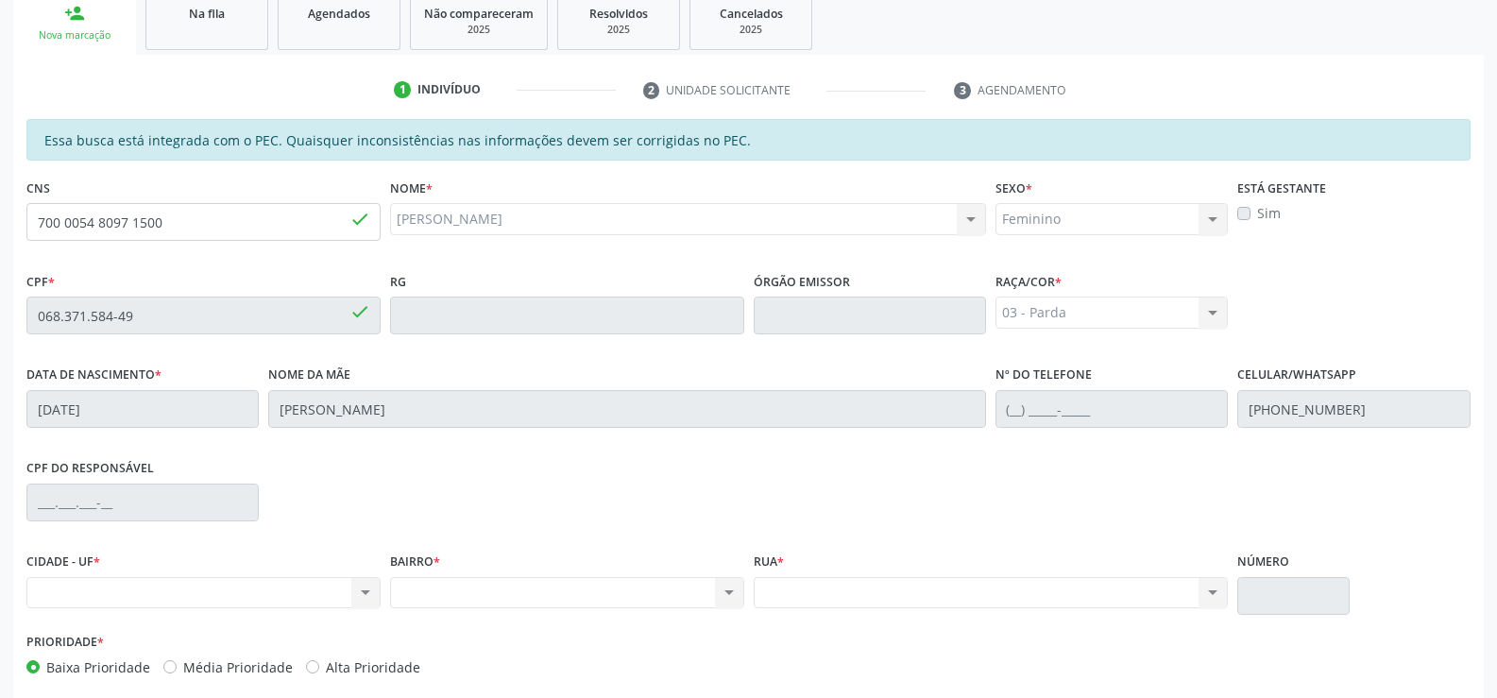
scroll to position [124, 0]
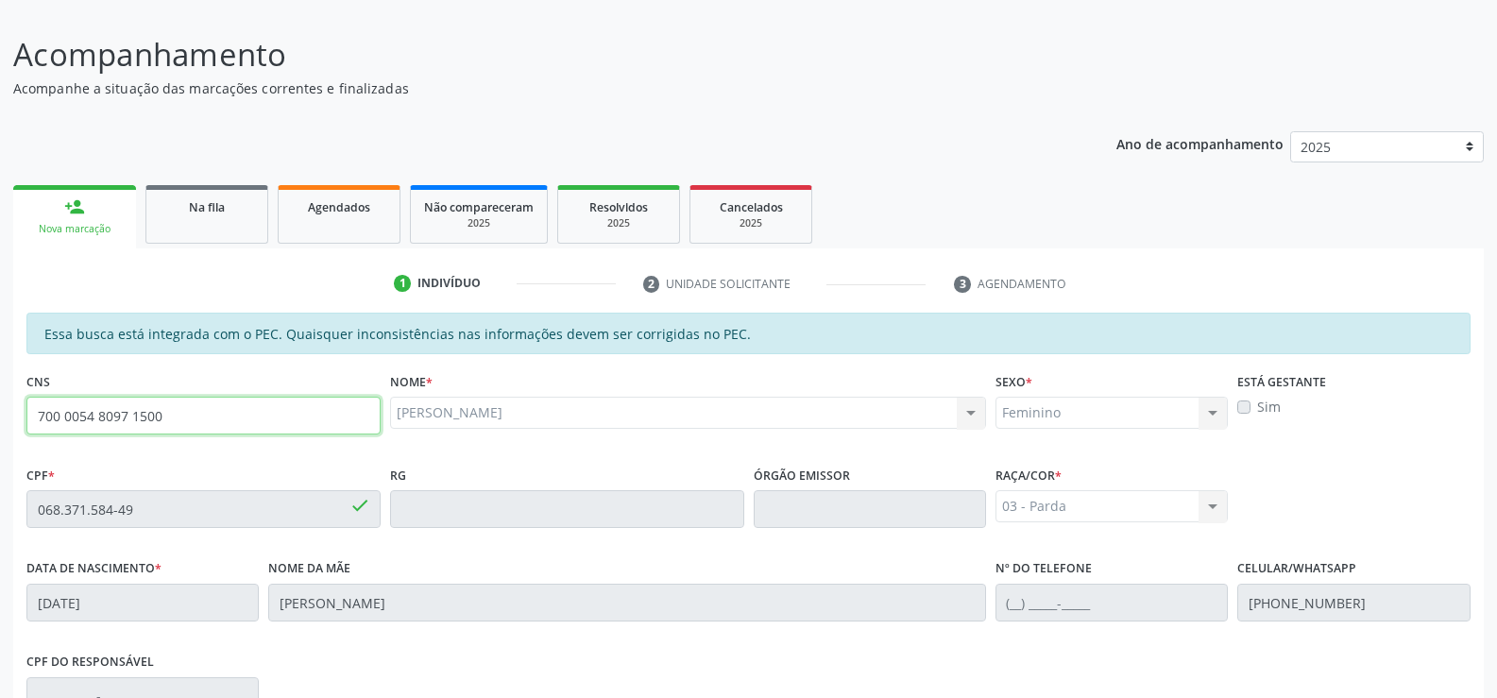
click at [188, 417] on input "700 0054 8097 1500" at bounding box center [203, 416] width 354 height 38
type input "7"
